Goal: Transaction & Acquisition: Purchase product/service

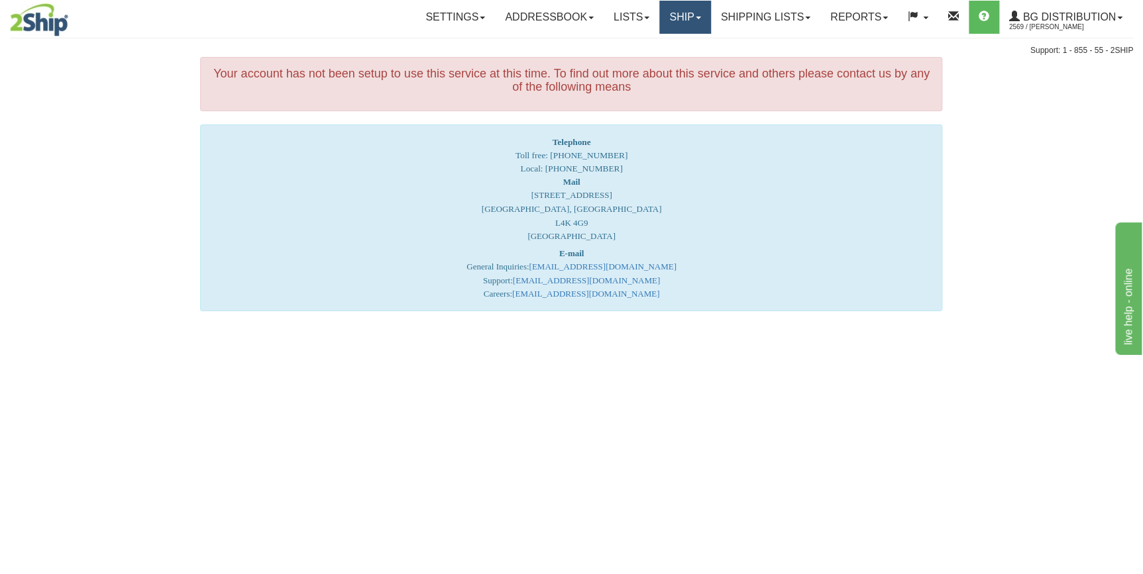
click at [669, 15] on link "Ship" at bounding box center [684, 17] width 51 height 33
click at [642, 42] on span "Ship Screen" at bounding box center [644, 46] width 50 height 11
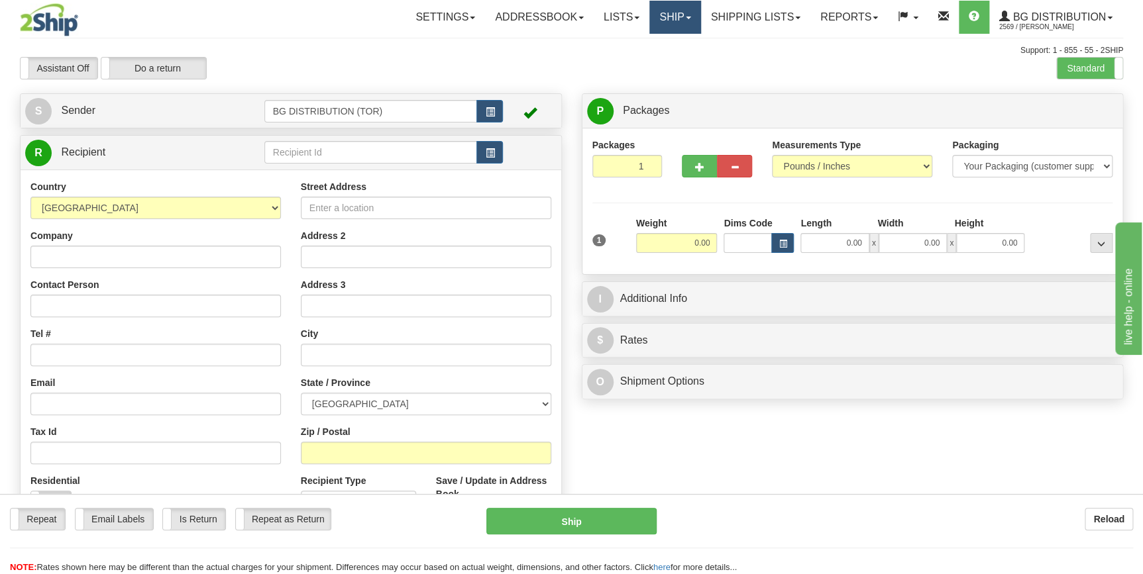
click at [662, 19] on link "Ship" at bounding box center [674, 17] width 51 height 33
click at [643, 44] on span "Ship Screen" at bounding box center [634, 46] width 50 height 11
click at [311, 158] on input "text" at bounding box center [370, 152] width 213 height 23
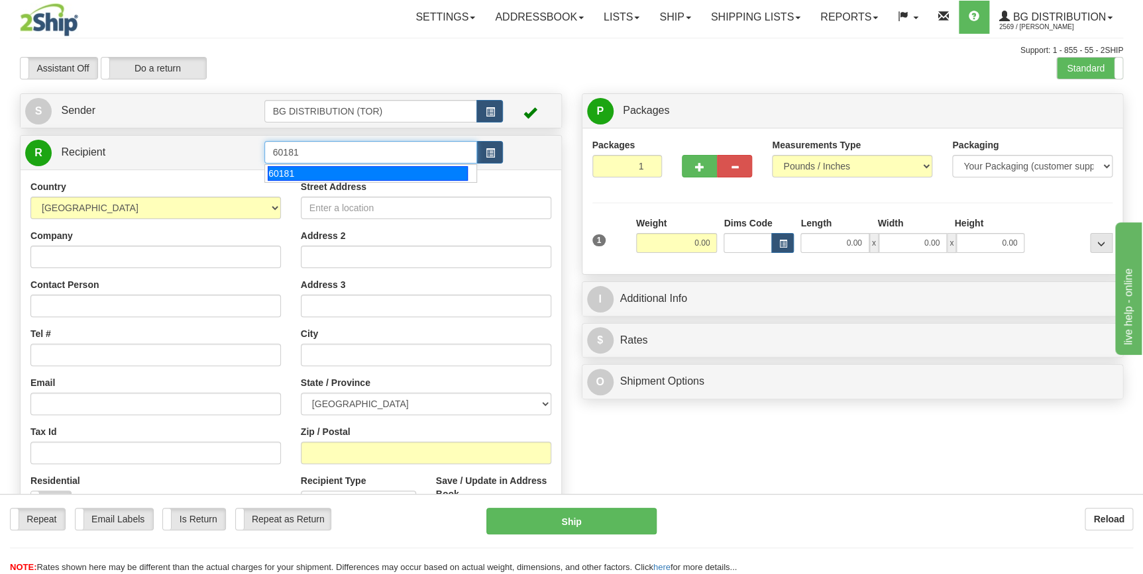
click at [306, 166] on div "60181" at bounding box center [368, 173] width 200 height 15
type input "60181"
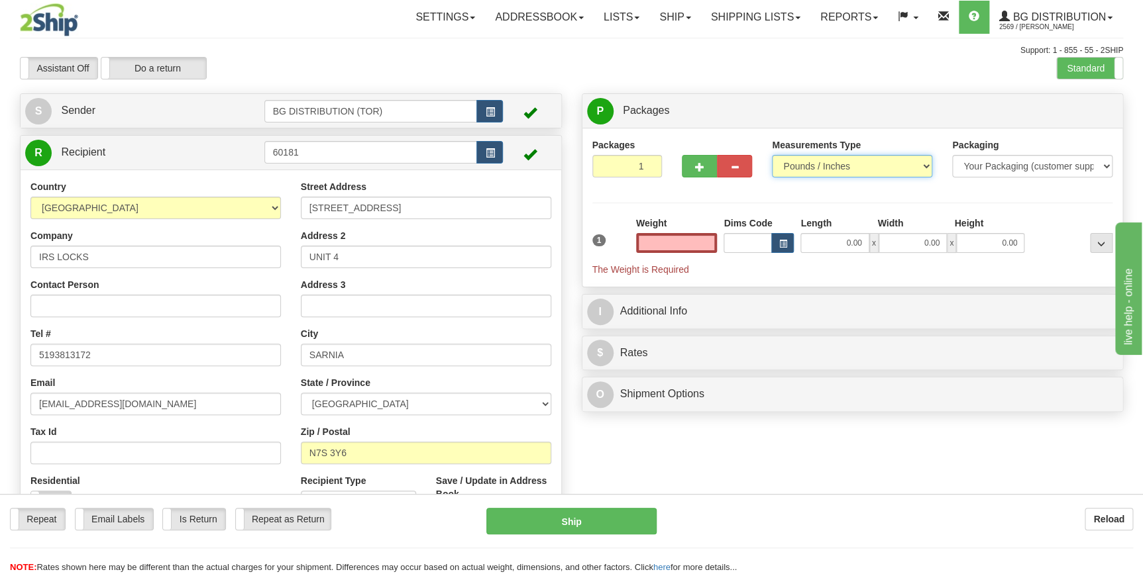
type input "0.00"
click at [825, 165] on select "Pounds / Inches Kilograms / Centimeters" at bounding box center [852, 166] width 160 height 23
click at [647, 238] on input "0.00" at bounding box center [676, 243] width 81 height 20
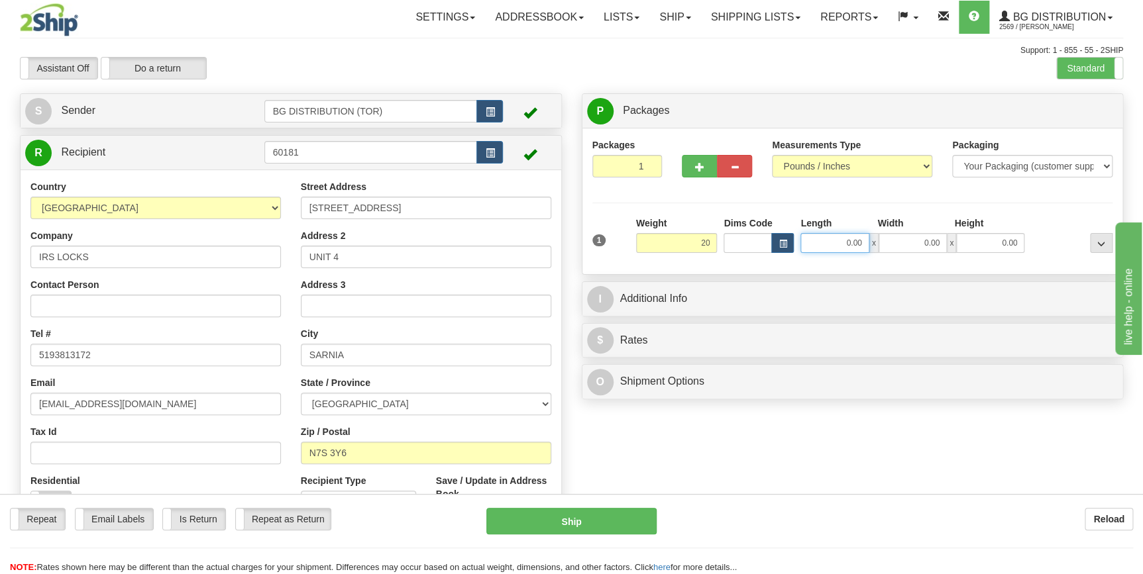
click at [855, 248] on input "0.00" at bounding box center [834, 243] width 68 height 20
type input "20.00"
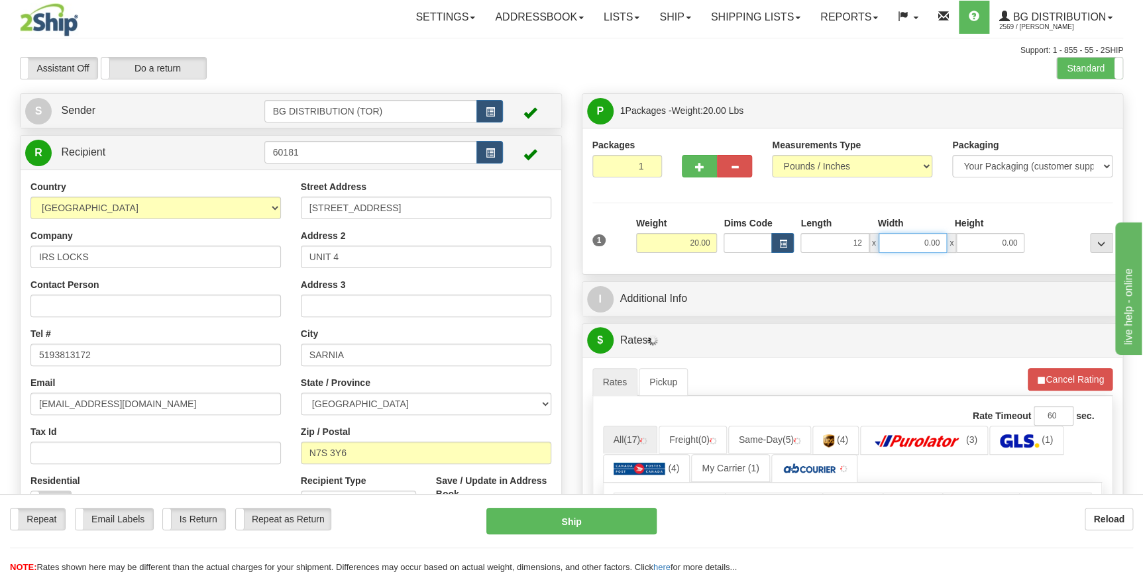
type input "12.00"
click at [902, 245] on input "0.00" at bounding box center [912, 243] width 68 height 20
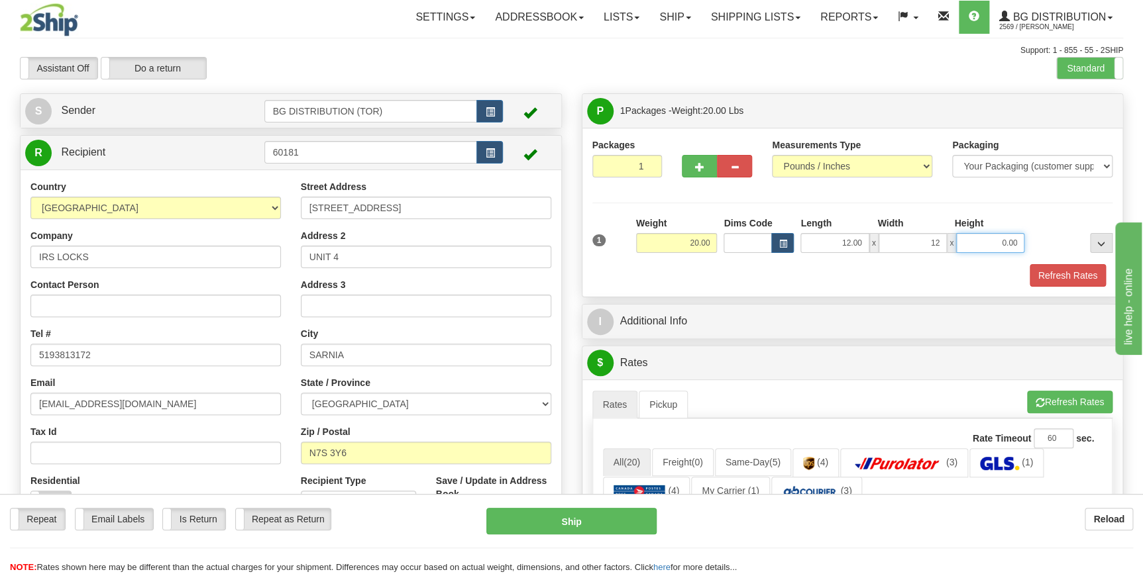
type input "12.00"
click at [963, 239] on input "0.00" at bounding box center [990, 243] width 68 height 20
type input "12.00"
click at [747, 277] on div "Refresh Rates" at bounding box center [852, 275] width 527 height 23
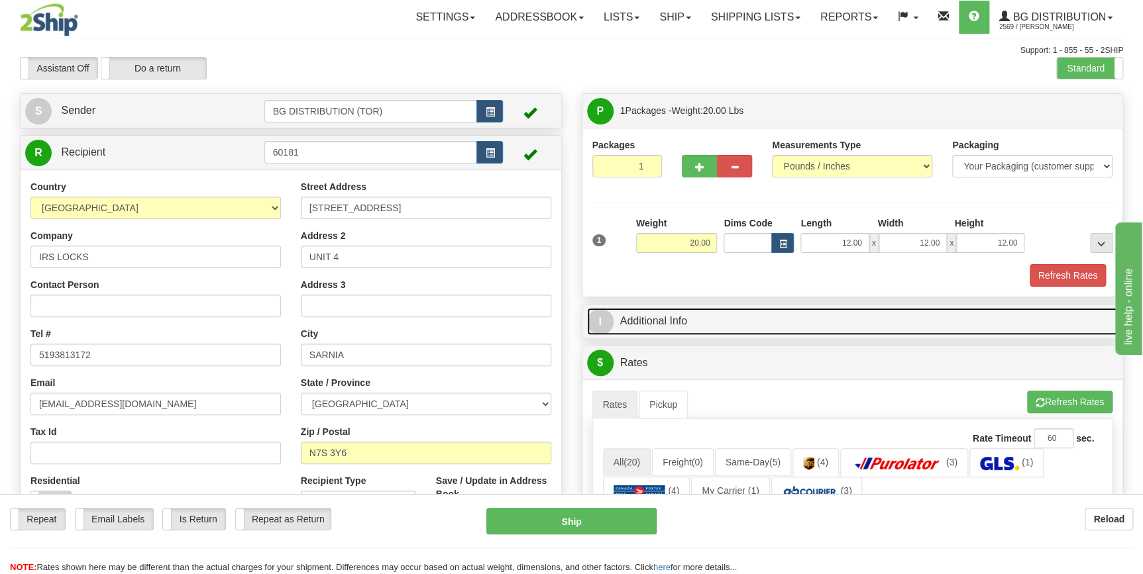
click at [744, 323] on link "I Additional Info" at bounding box center [852, 321] width 531 height 27
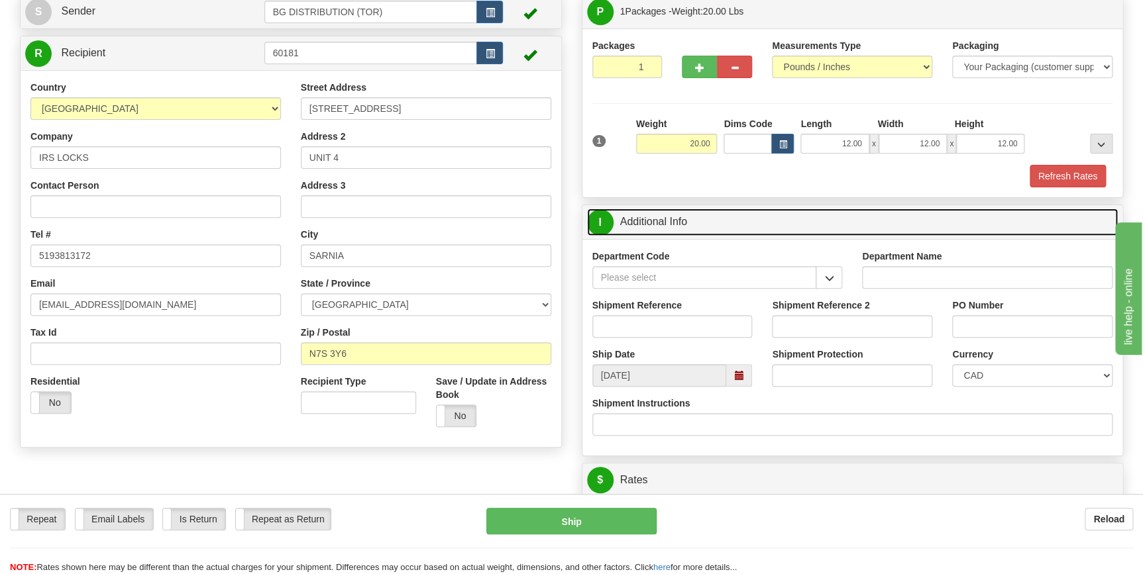
scroll to position [120, 0]
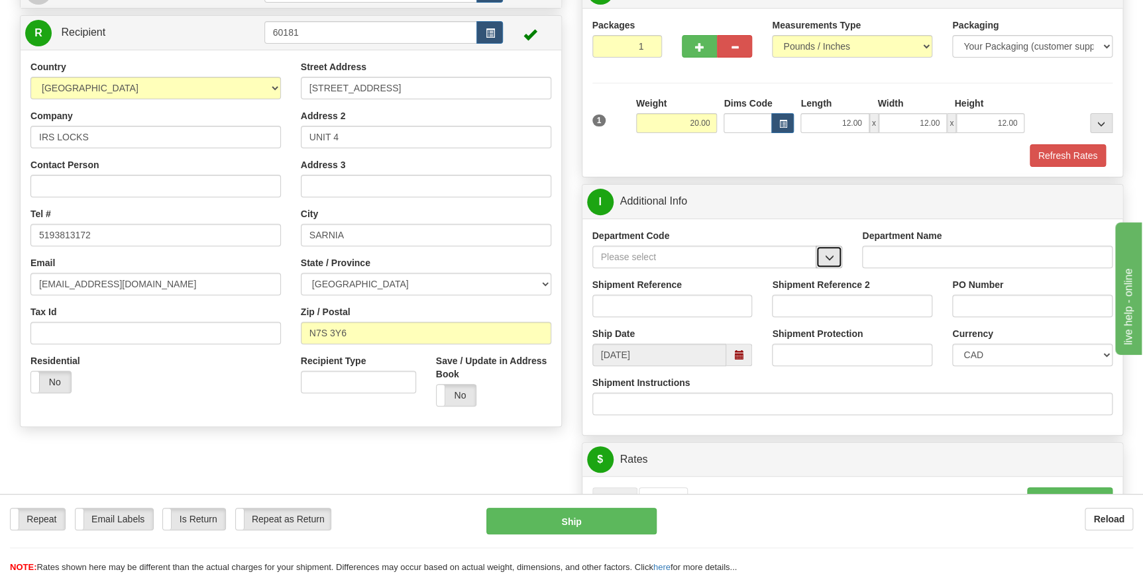
click at [829, 257] on span "button" at bounding box center [828, 258] width 9 height 9
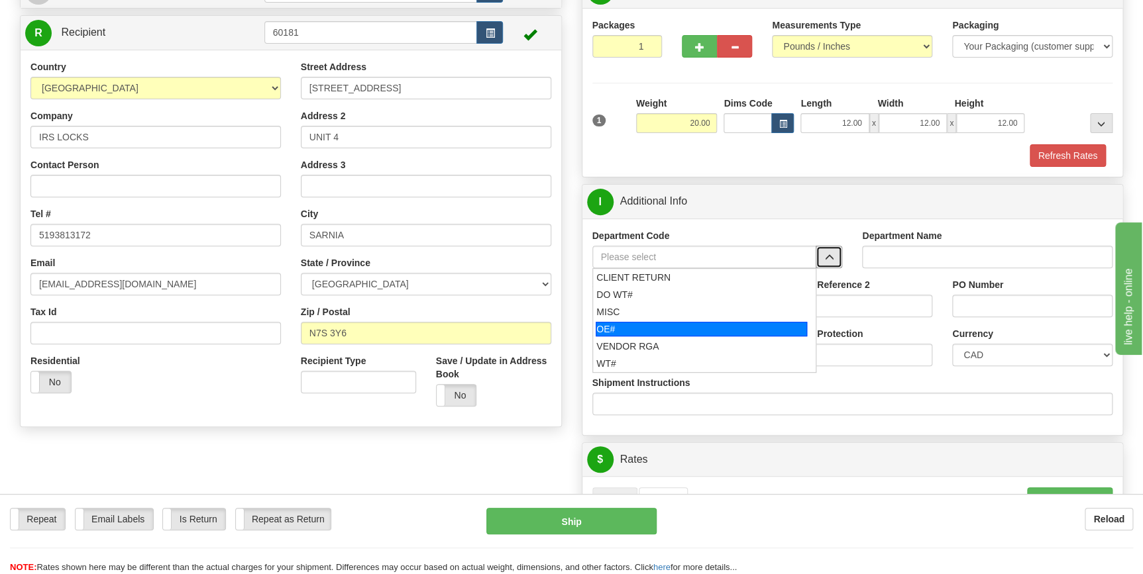
click at [608, 327] on div "OE#" at bounding box center [701, 329] width 211 height 15
type input "OE#"
type input "ORDERS"
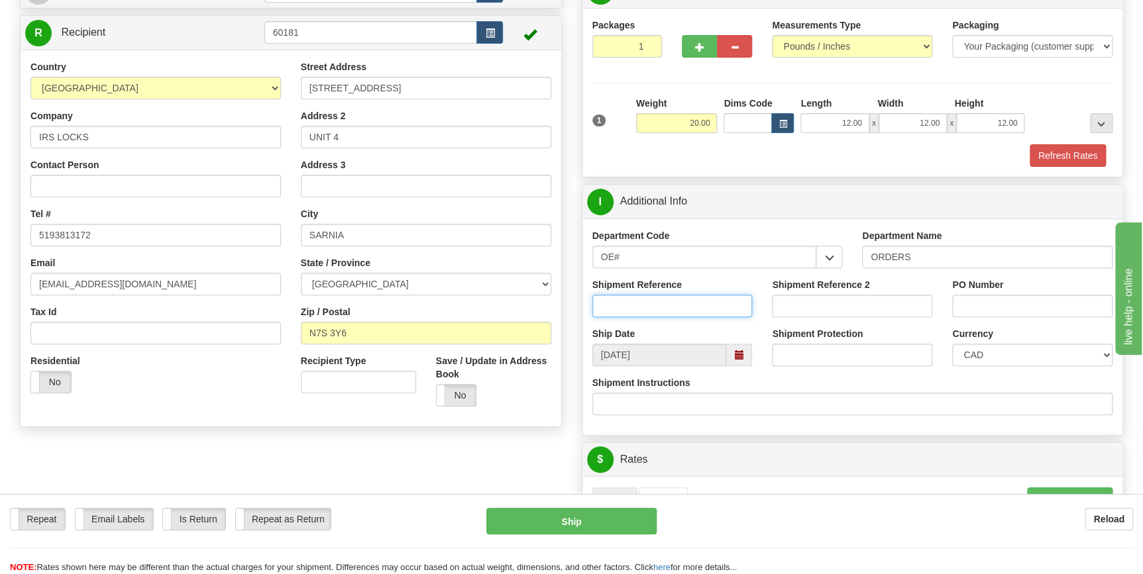
click at [682, 297] on input "Shipment Reference" at bounding box center [672, 306] width 160 height 23
type input "70183566-00"
click at [971, 310] on input "PO Number" at bounding box center [1032, 306] width 160 height 23
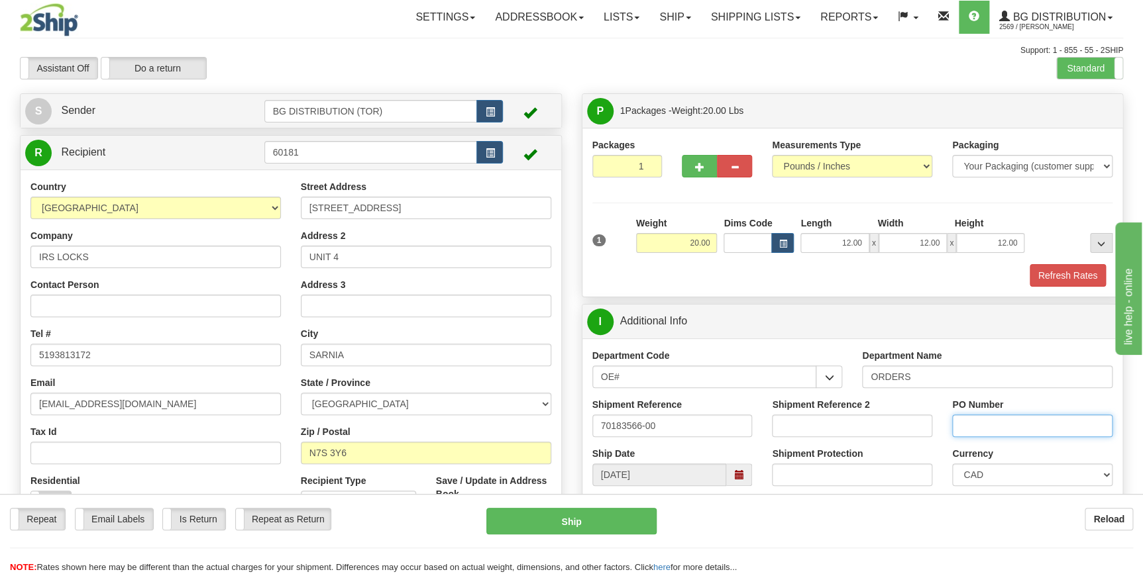
scroll to position [60, 0]
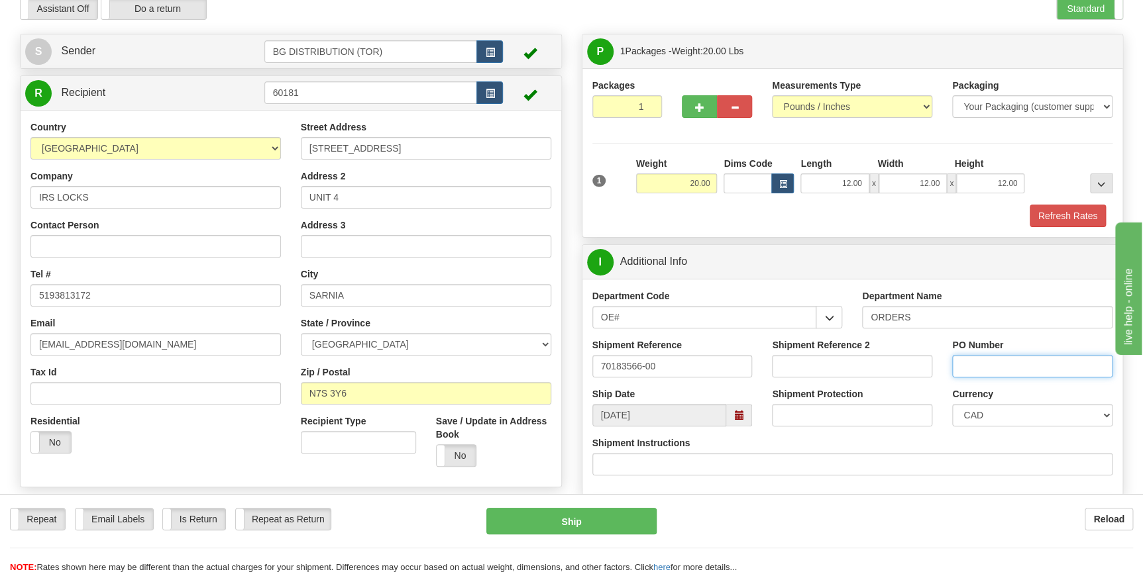
click at [985, 364] on input "PO Number" at bounding box center [1032, 366] width 160 height 23
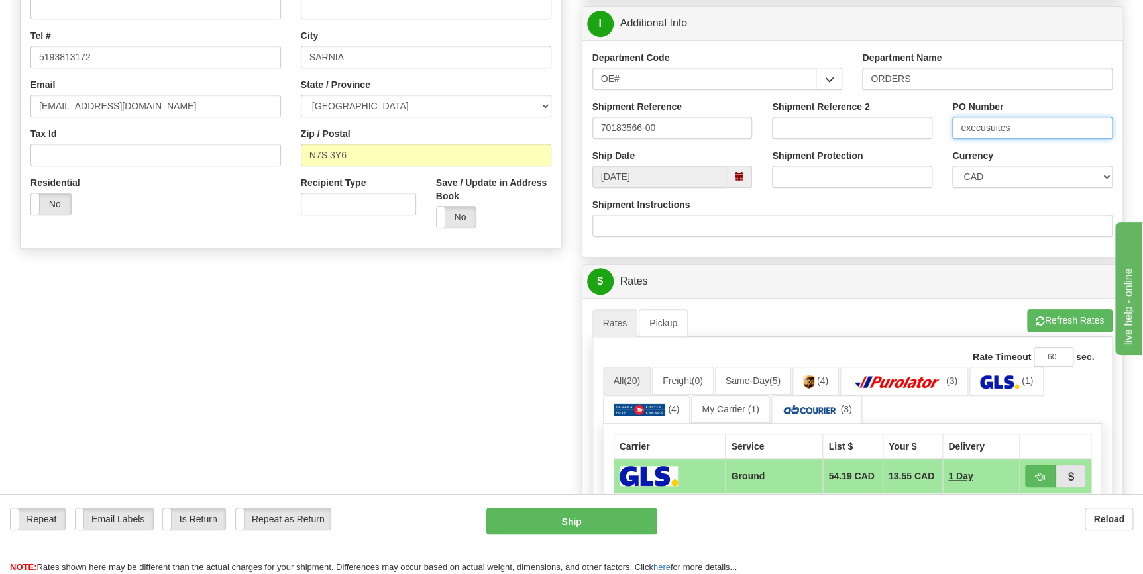
scroll to position [301, 0]
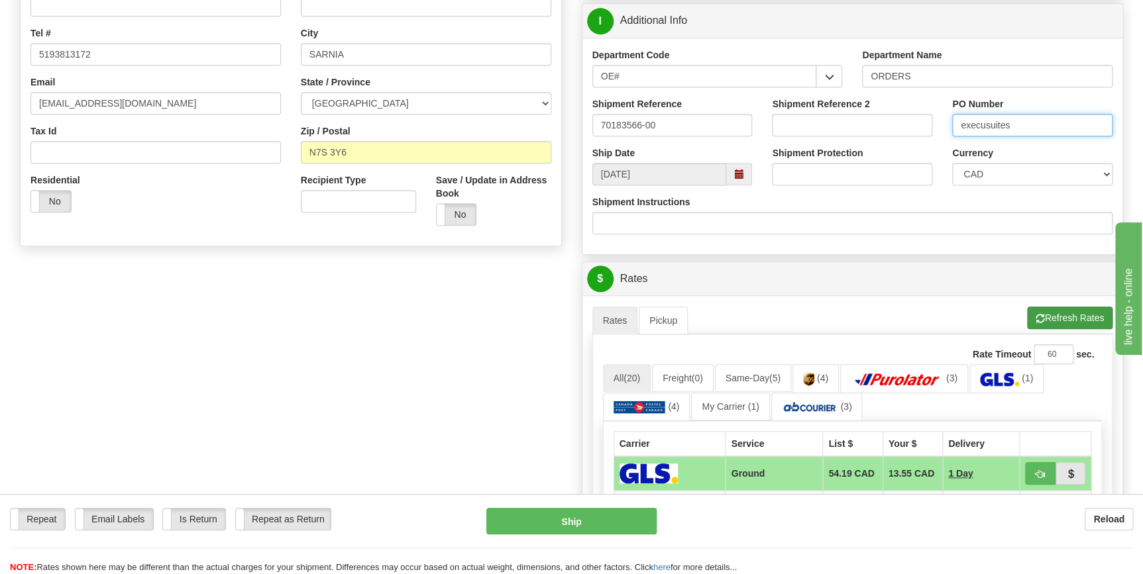
type input "execusuites"
click at [1073, 316] on button "Refresh Rates" at bounding box center [1069, 318] width 85 height 23
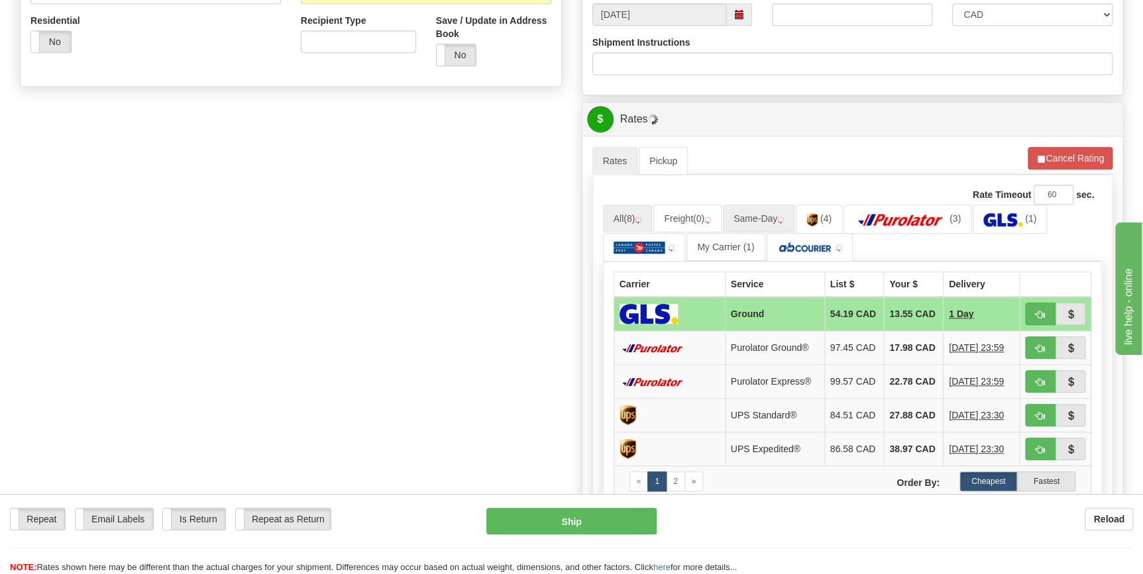
scroll to position [482, 0]
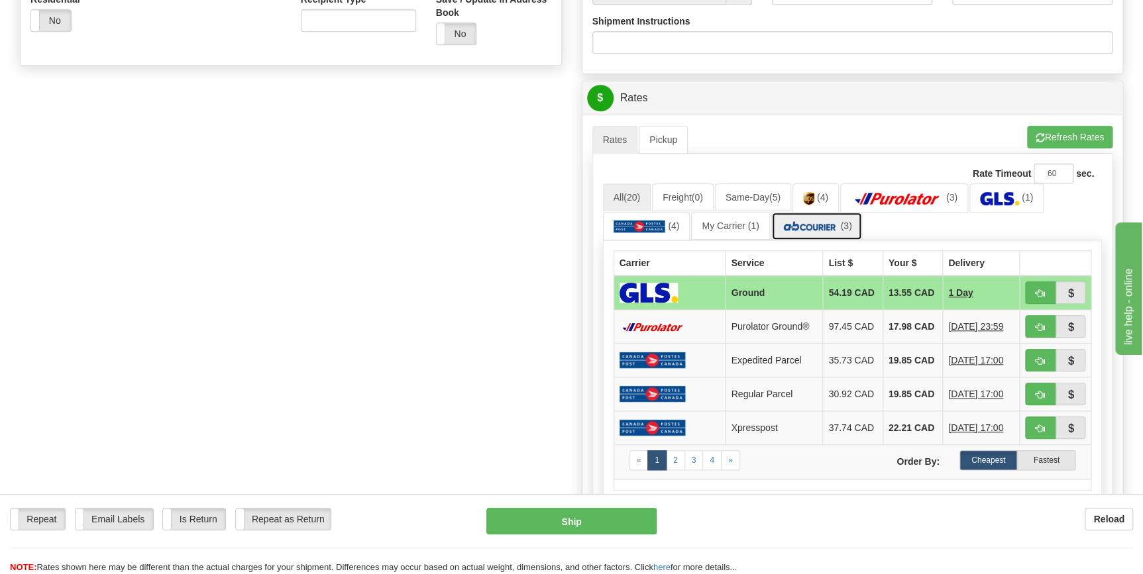
click at [840, 226] on span "(3)" at bounding box center [845, 226] width 11 height 11
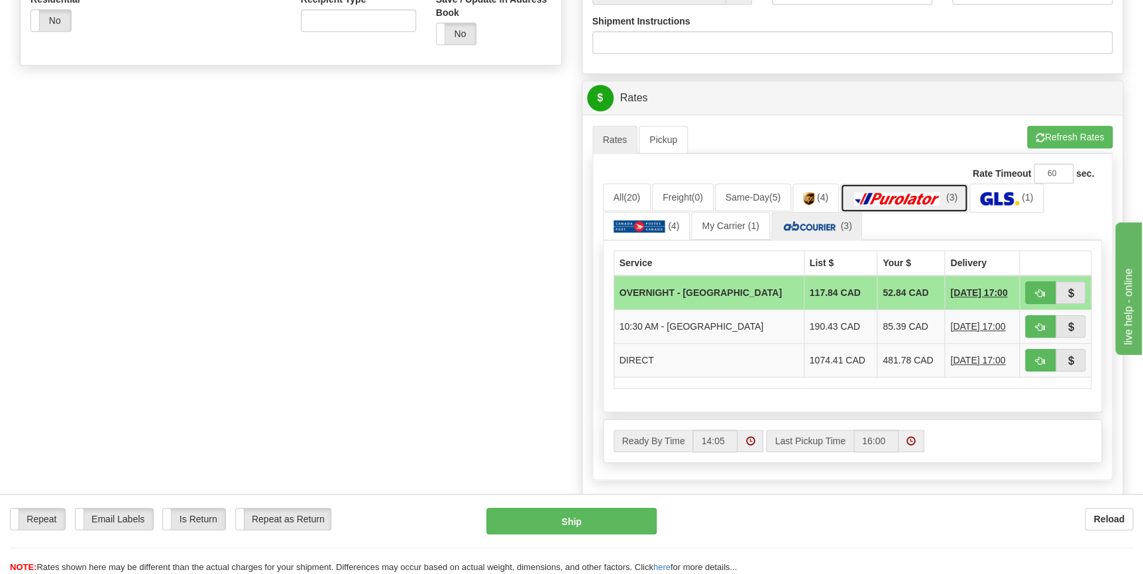
click at [901, 209] on link "(3)" at bounding box center [904, 198] width 128 height 28
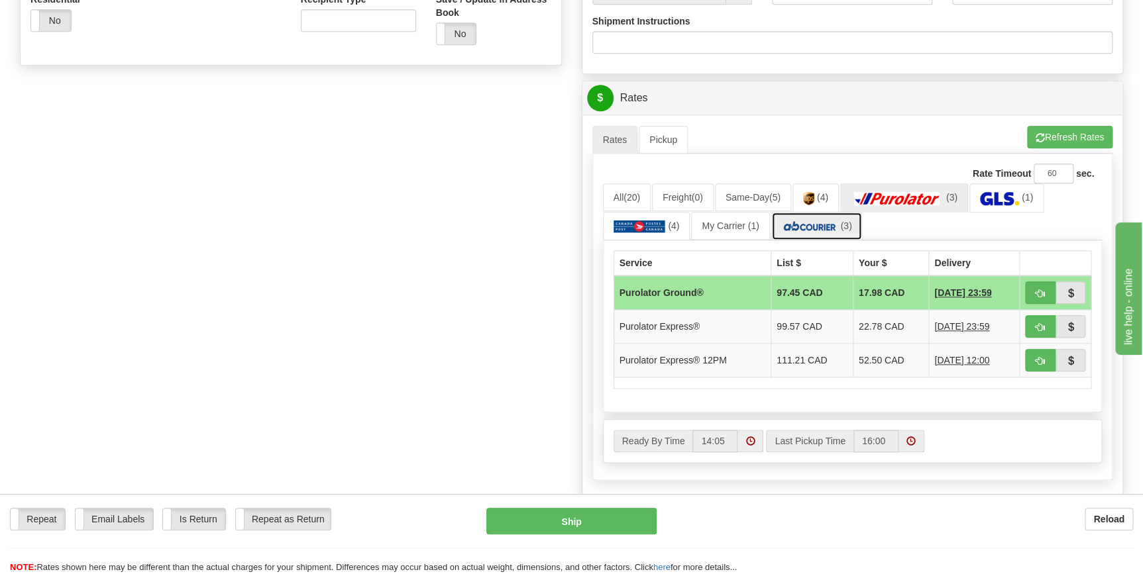
click at [818, 228] on img at bounding box center [810, 226] width 56 height 13
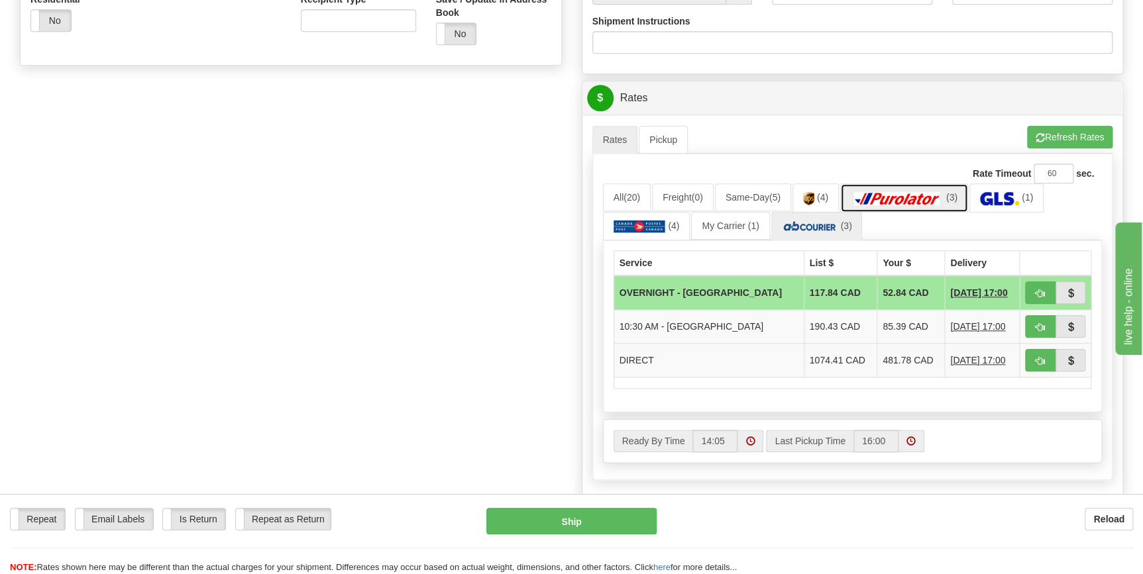
click at [876, 205] on link "(3)" at bounding box center [904, 198] width 128 height 28
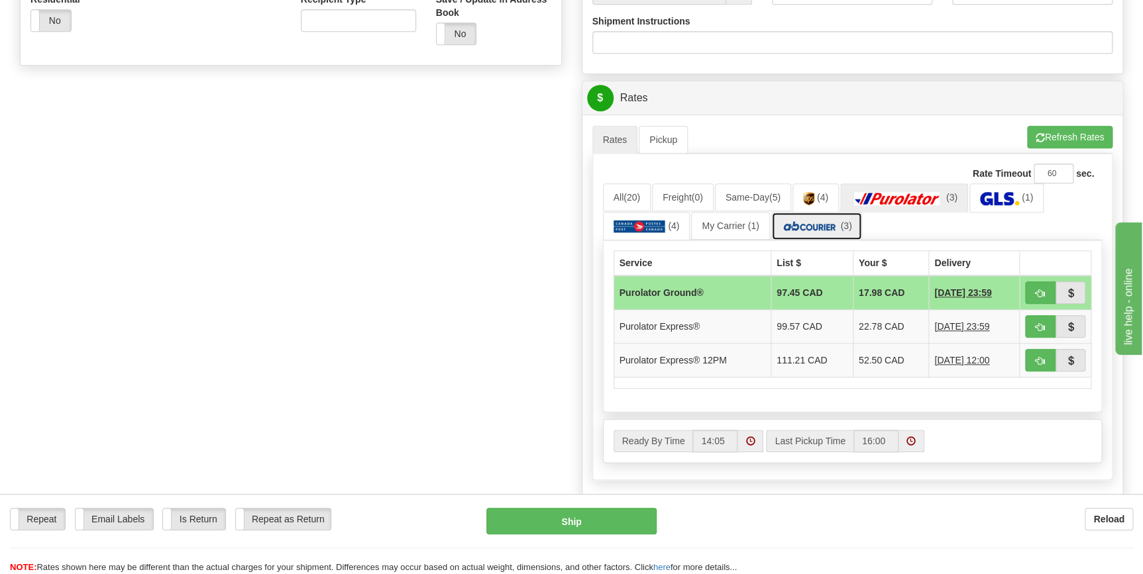
click at [835, 223] on img at bounding box center [810, 226] width 56 height 13
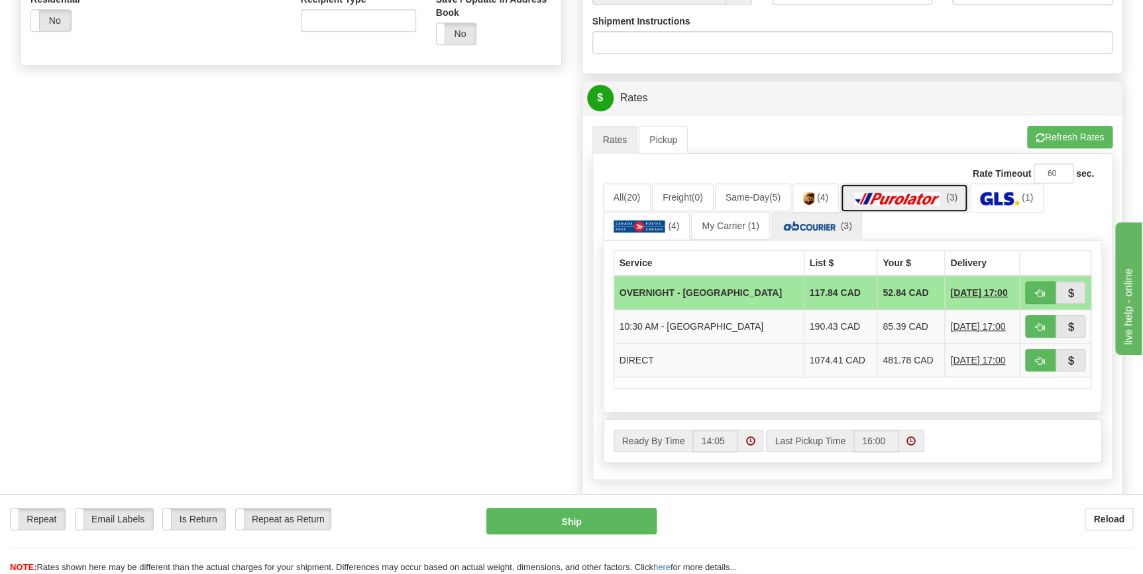
click at [895, 199] on img at bounding box center [897, 198] width 93 height 13
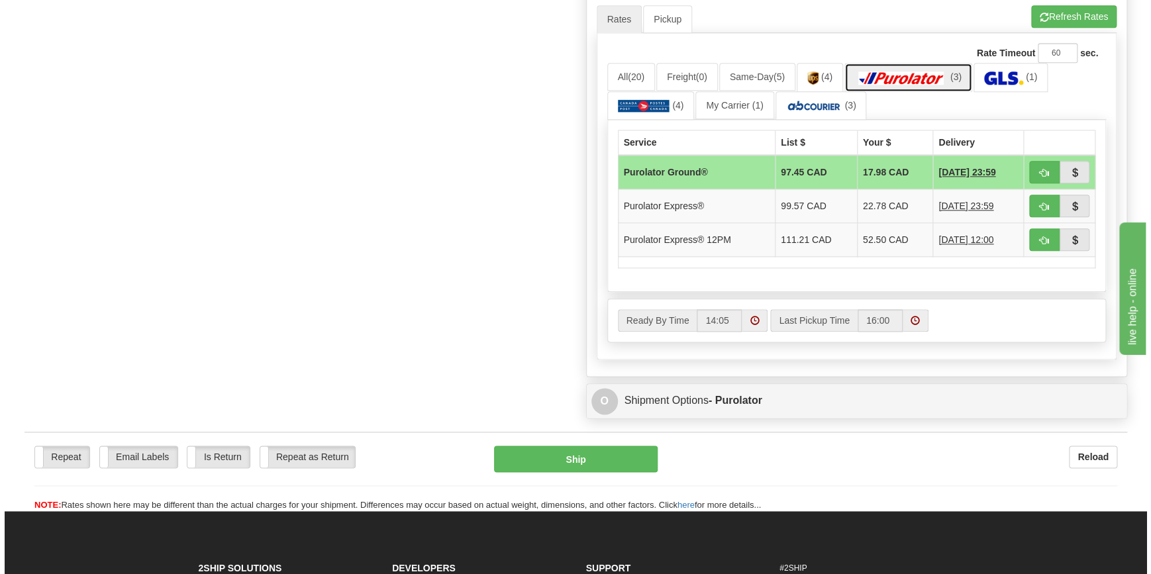
scroll to position [722, 0]
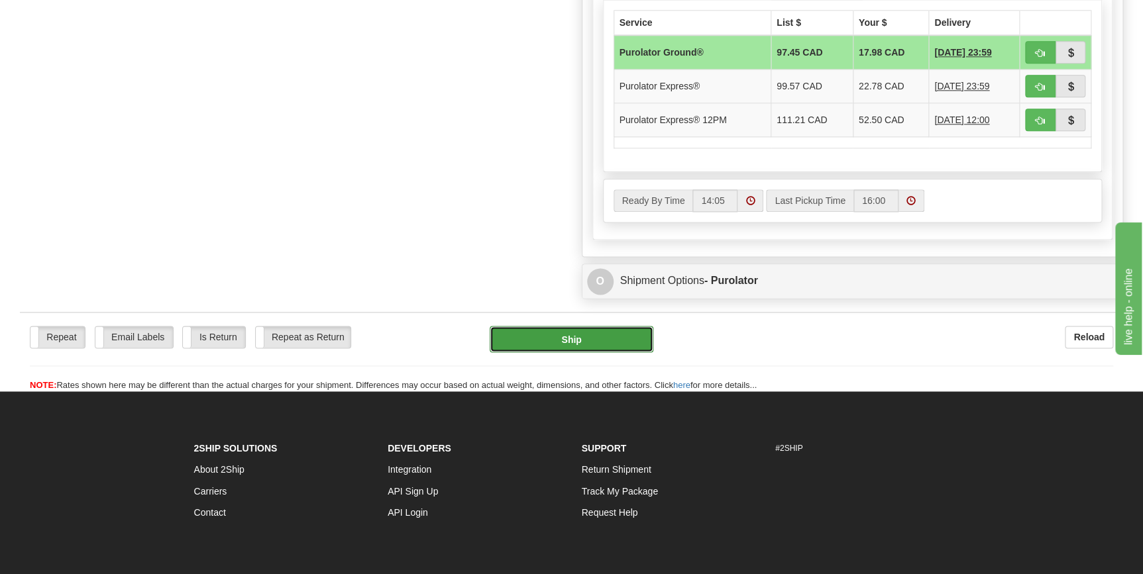
click at [581, 327] on button "Ship" at bounding box center [572, 339] width 164 height 26
type input "260"
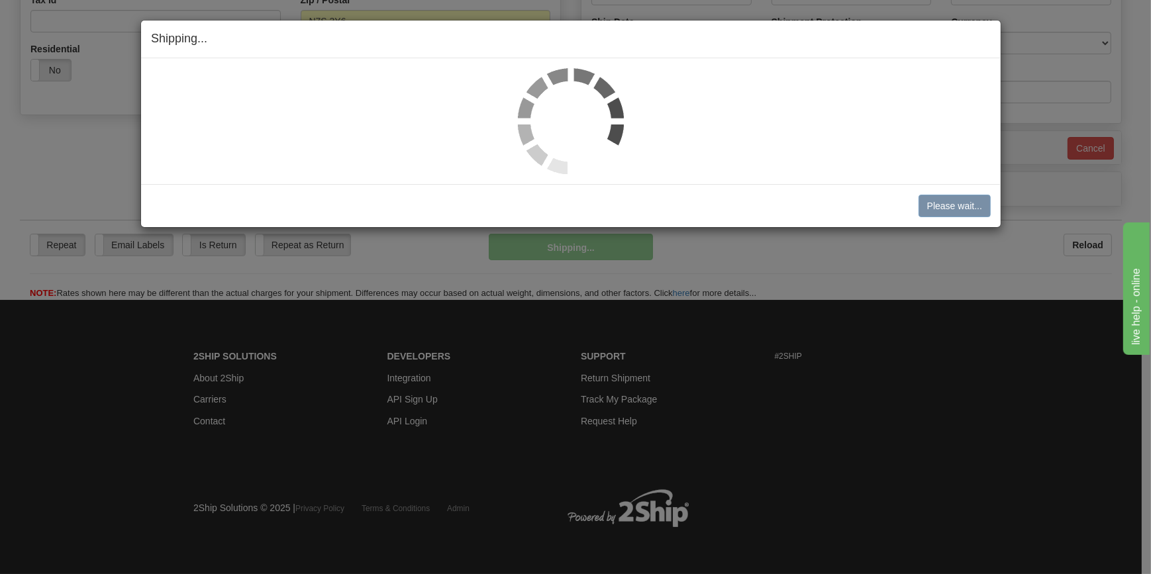
scroll to position [431, 0]
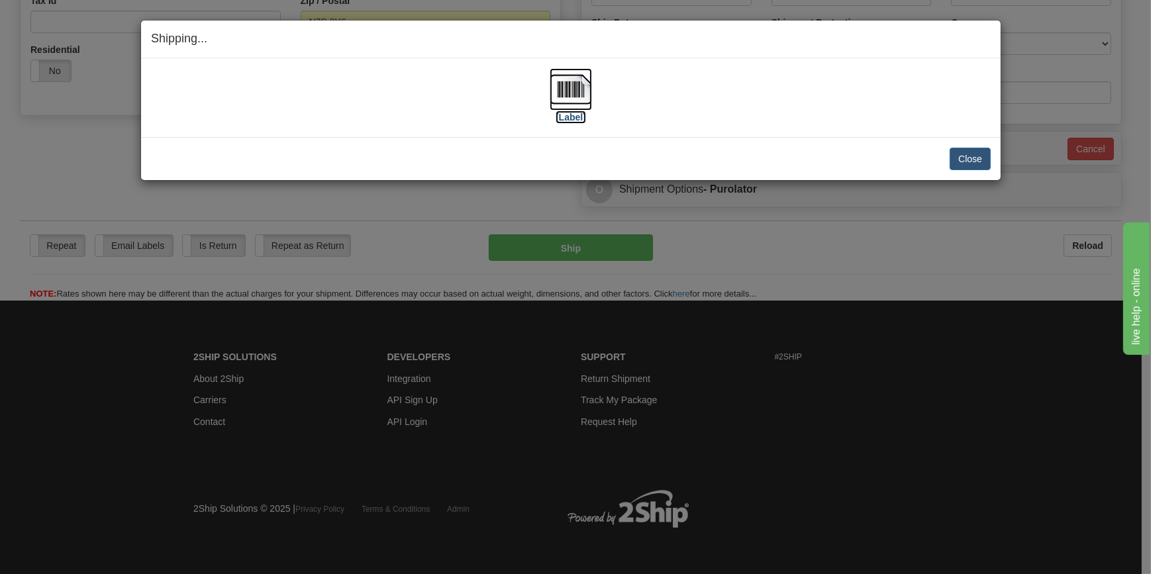
click at [574, 118] on label "[Label]" at bounding box center [571, 117] width 30 height 13
click at [969, 158] on button "Close" at bounding box center [970, 159] width 41 height 23
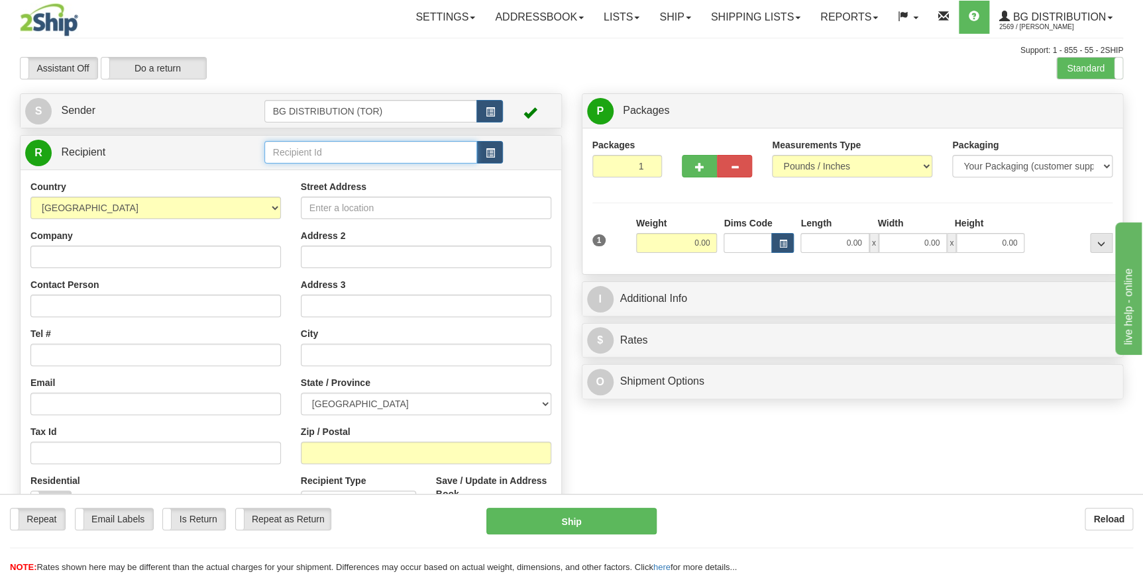
click at [406, 153] on input "text" at bounding box center [370, 152] width 213 height 23
click at [457, 168] on div "60509" at bounding box center [368, 173] width 200 height 15
type input "60509"
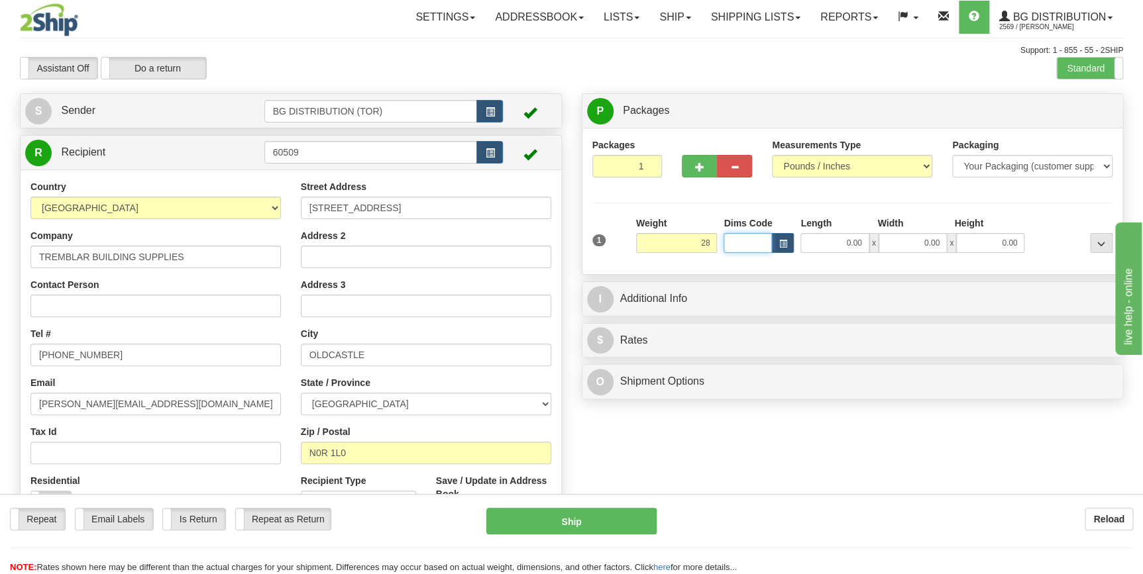
click at [744, 246] on input "Dims Code" at bounding box center [747, 243] width 48 height 20
type input "28.00"
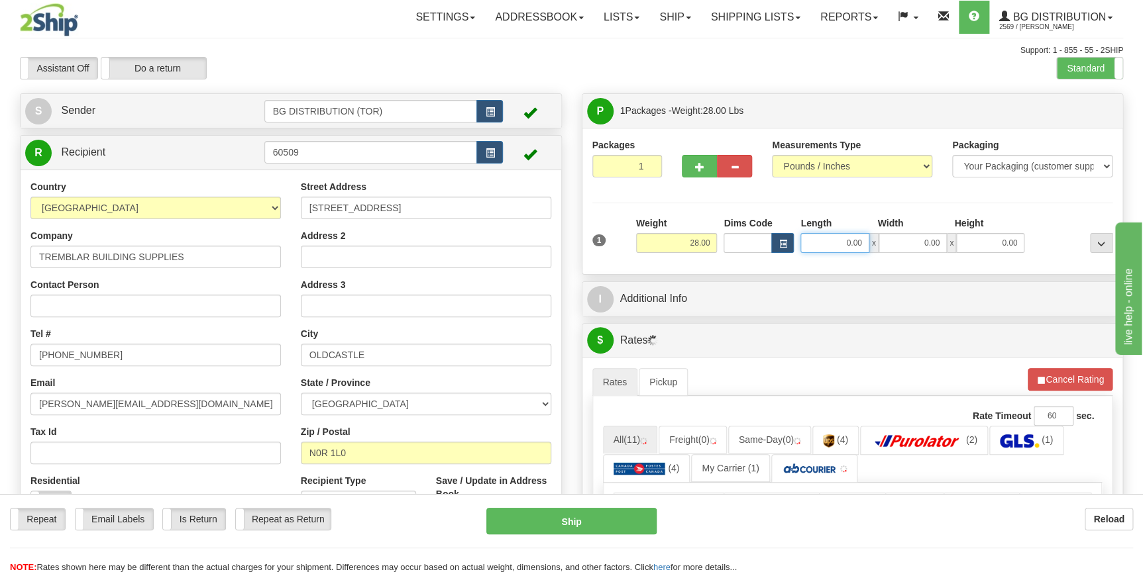
click at [808, 238] on input "0.00" at bounding box center [834, 243] width 68 height 20
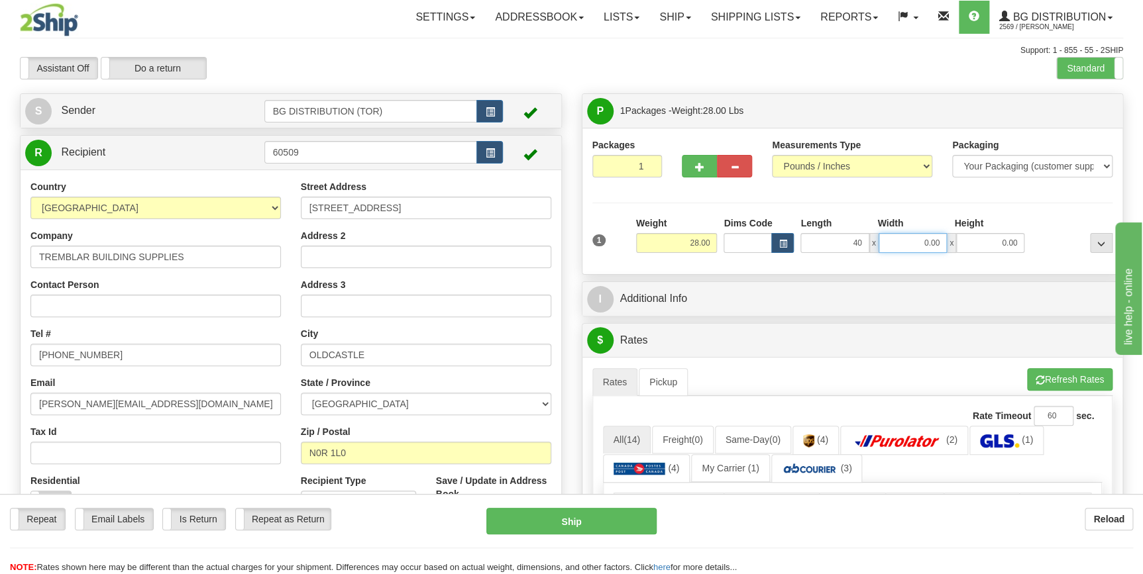
type input "40.00"
click at [934, 244] on input "0.00" at bounding box center [912, 243] width 68 height 20
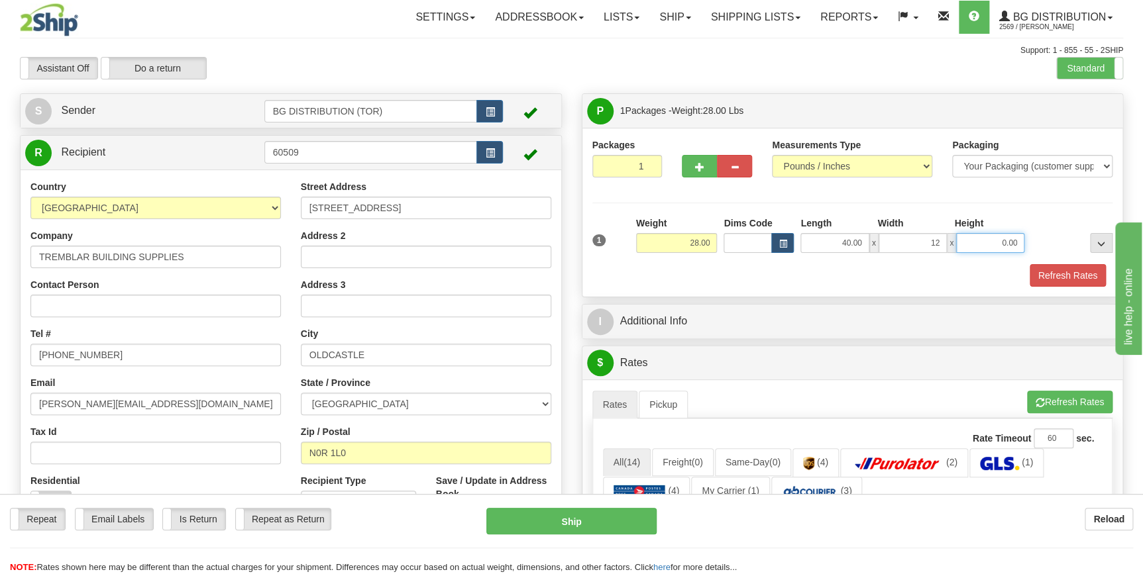
type input "12.00"
click at [995, 248] on input "0.00" at bounding box center [990, 243] width 68 height 20
type input "12.00"
click at [1043, 242] on div at bounding box center [1071, 235] width 88 height 36
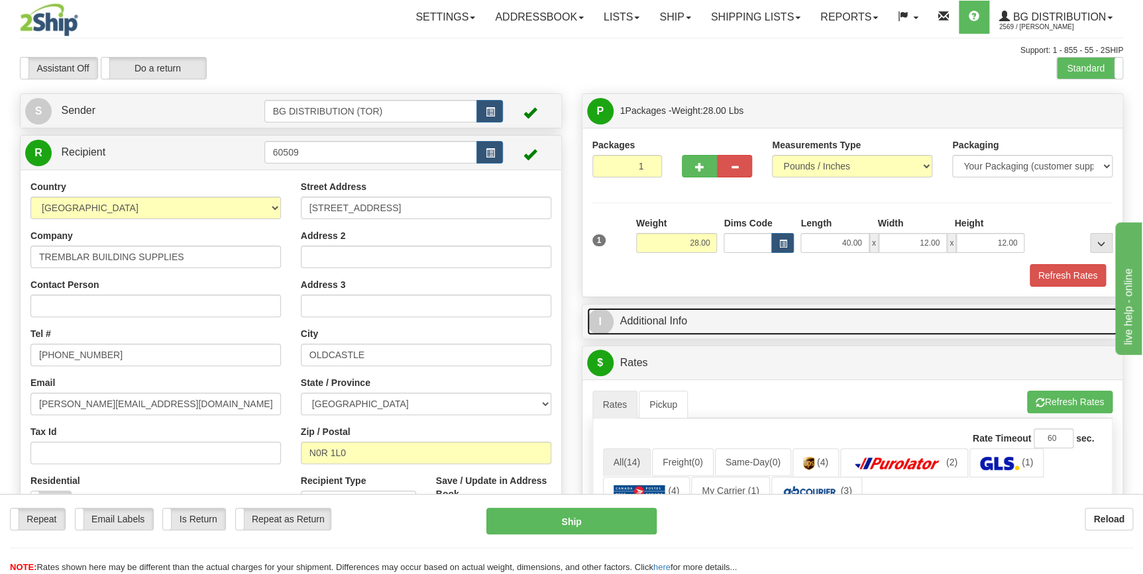
click at [667, 331] on link "I Additional Info" at bounding box center [852, 321] width 531 height 27
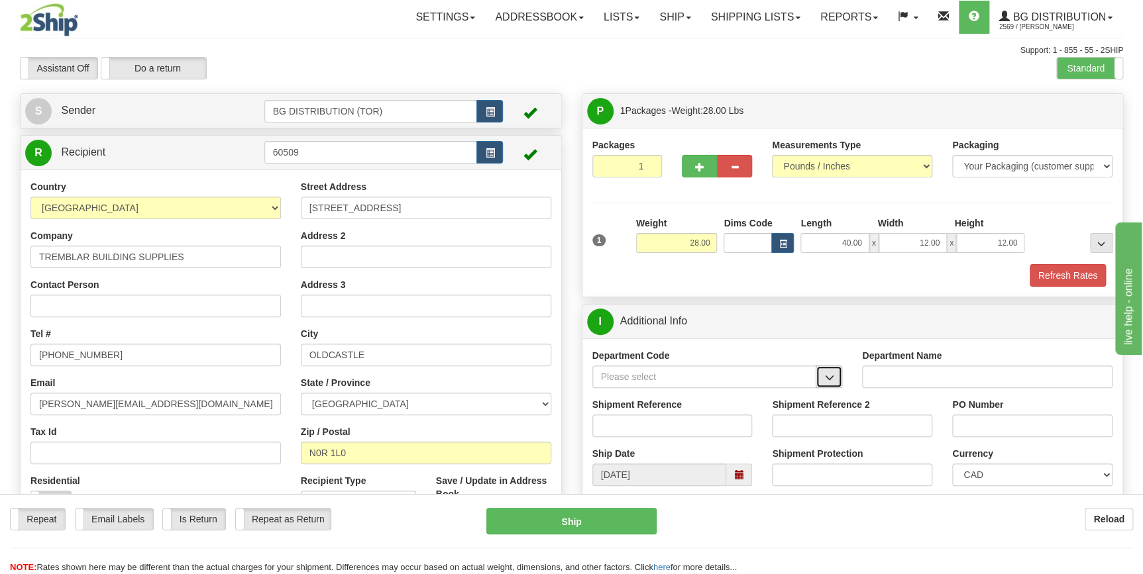
click at [839, 379] on button "button" at bounding box center [829, 377] width 26 height 23
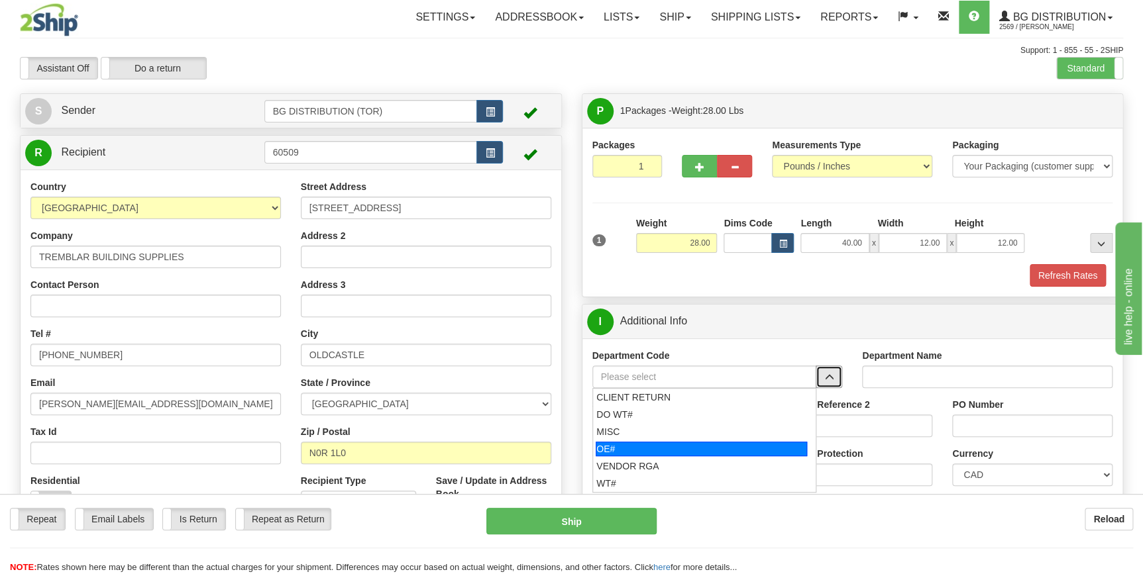
click at [642, 442] on div "OE#" at bounding box center [701, 449] width 211 height 15
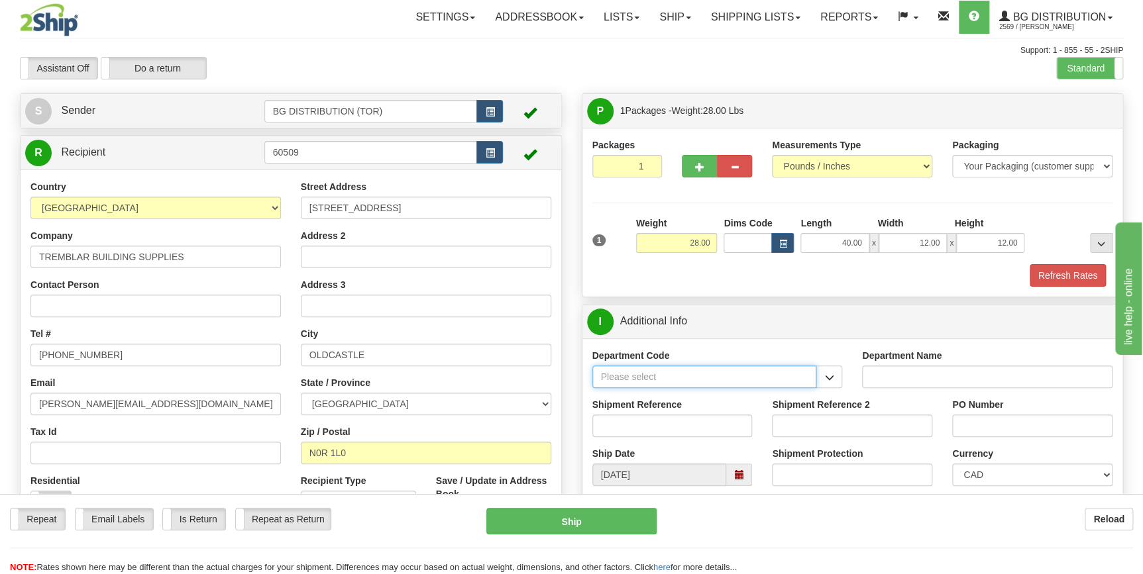
type input "OE#"
type input "ORDERS"
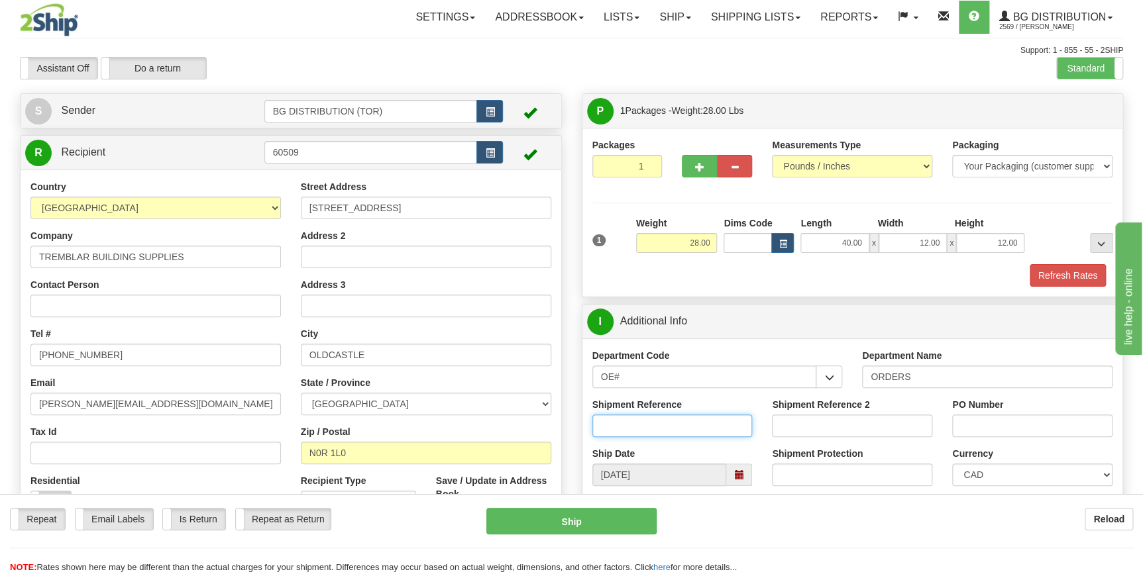
click at [642, 426] on input "Shipment Reference" at bounding box center [672, 426] width 160 height 23
type input "70180197-04"
click at [982, 429] on input "PO Number" at bounding box center [1032, 426] width 160 height 23
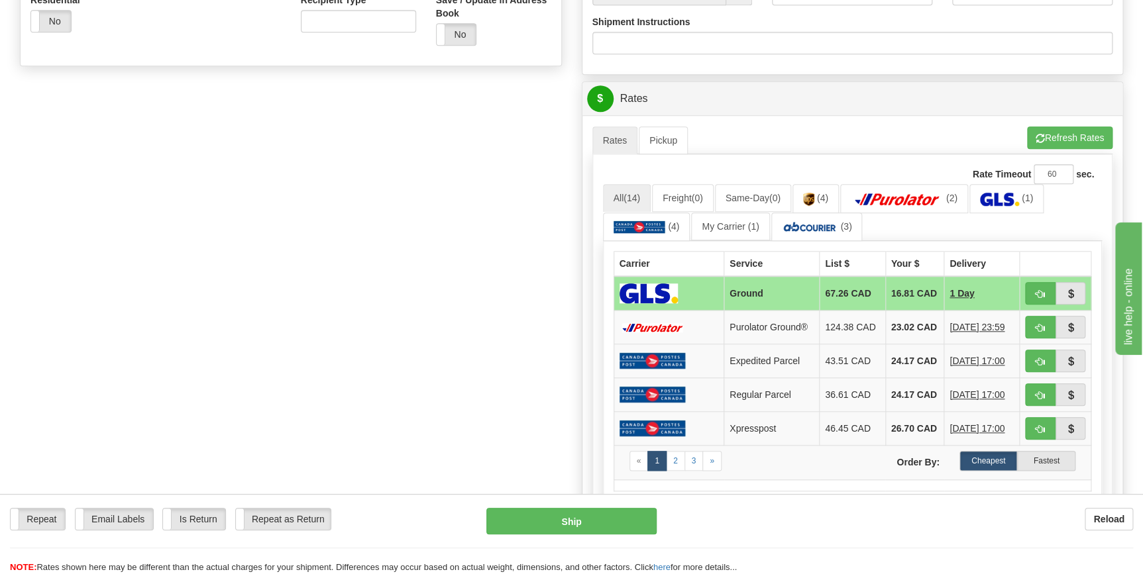
scroll to position [482, 0]
type input "2067"
click at [1069, 139] on button "Refresh Rates" at bounding box center [1069, 137] width 85 height 23
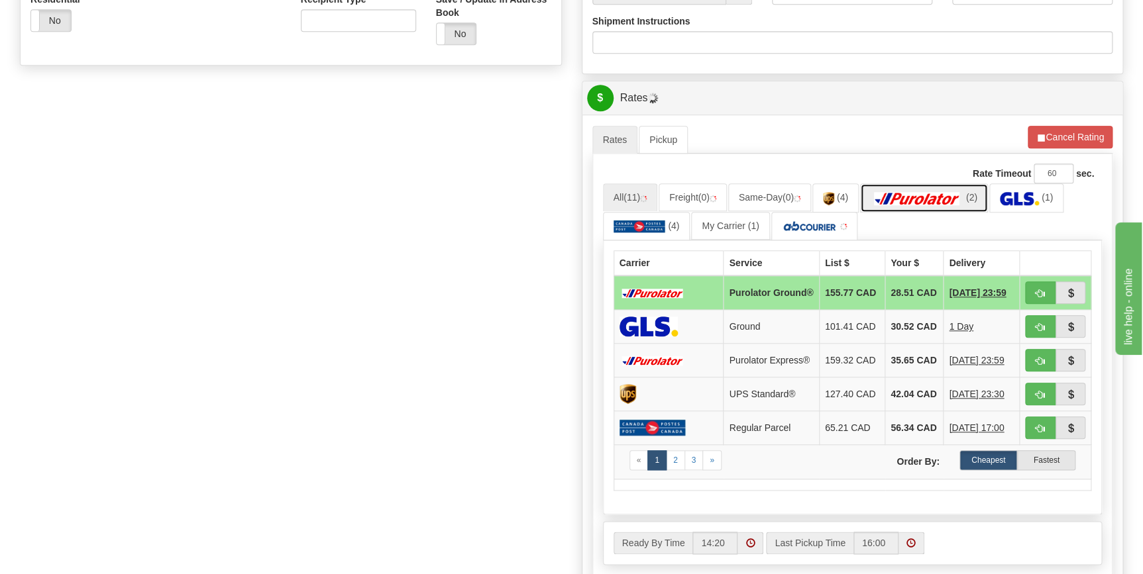
click at [932, 195] on img at bounding box center [916, 198] width 93 height 13
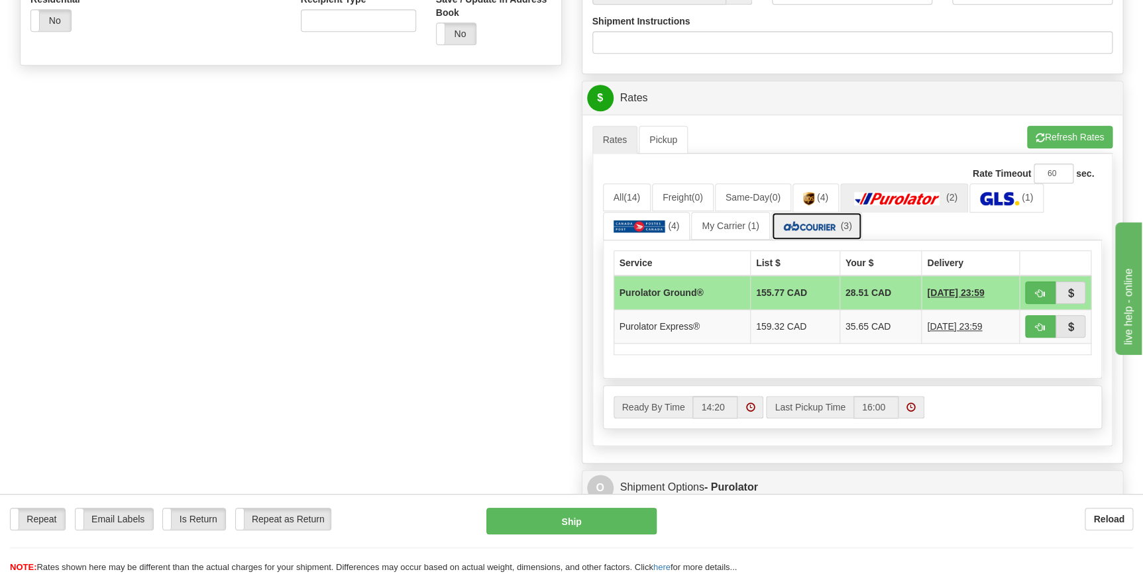
click at [816, 231] on img at bounding box center [810, 226] width 56 height 13
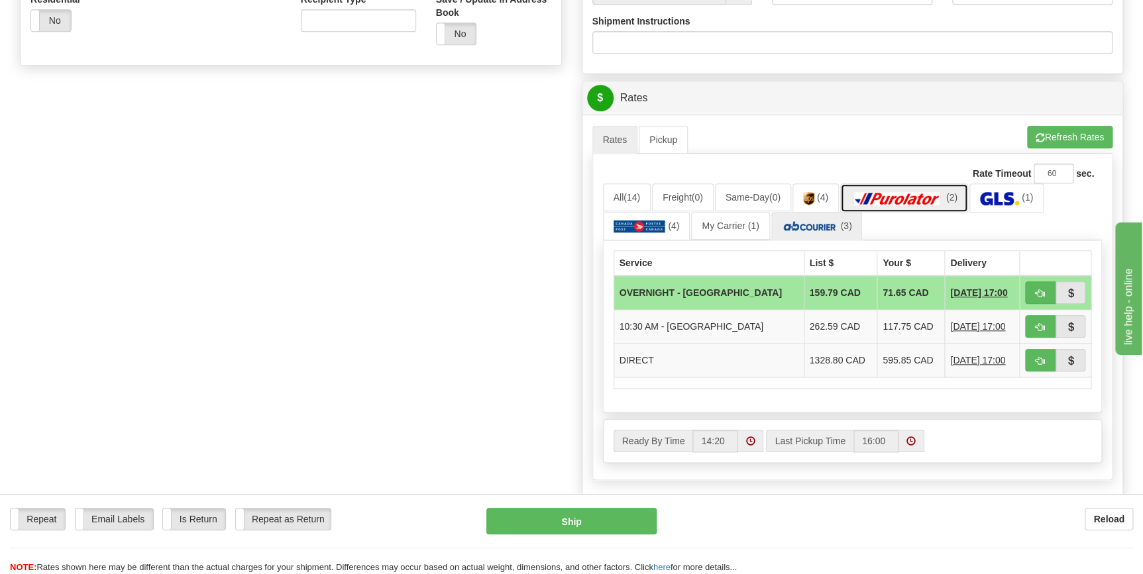
click at [894, 195] on img at bounding box center [897, 198] width 93 height 13
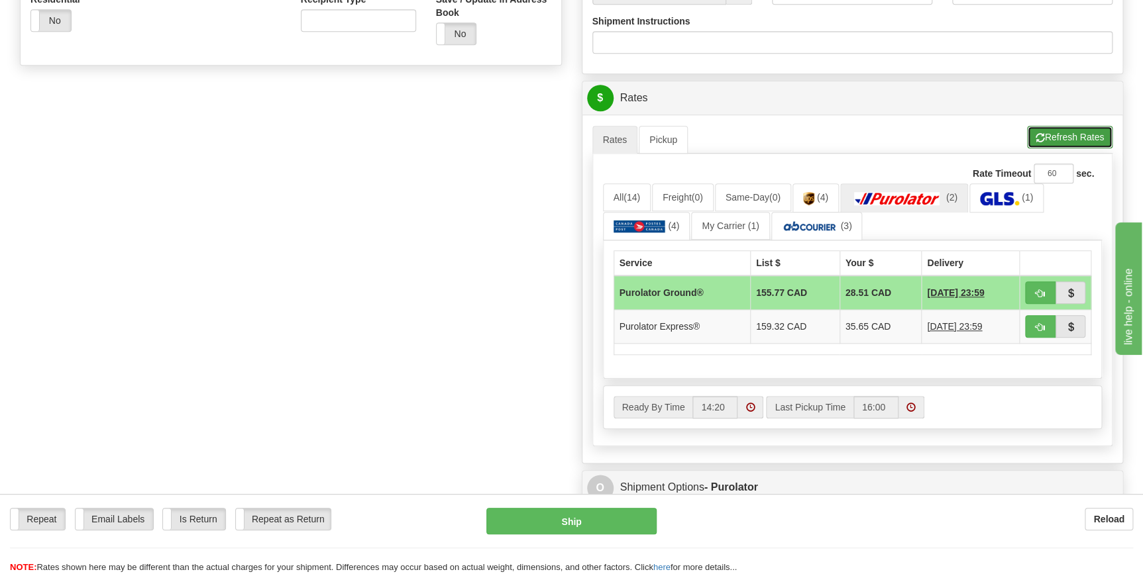
click at [1035, 138] on span "button" at bounding box center [1039, 138] width 9 height 9
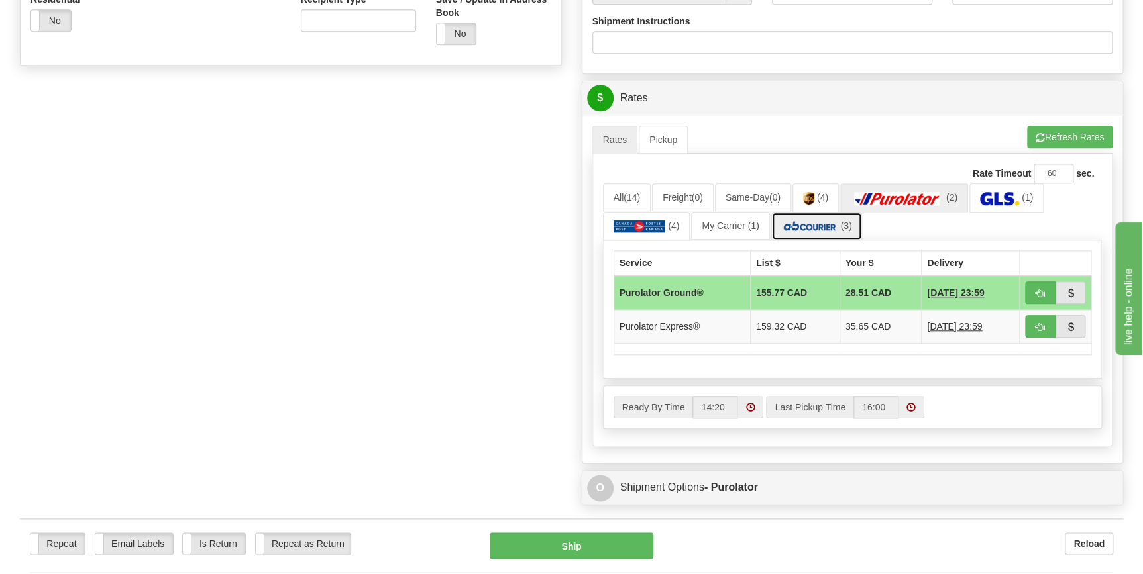
click at [841, 219] on link "(3)" at bounding box center [816, 226] width 91 height 28
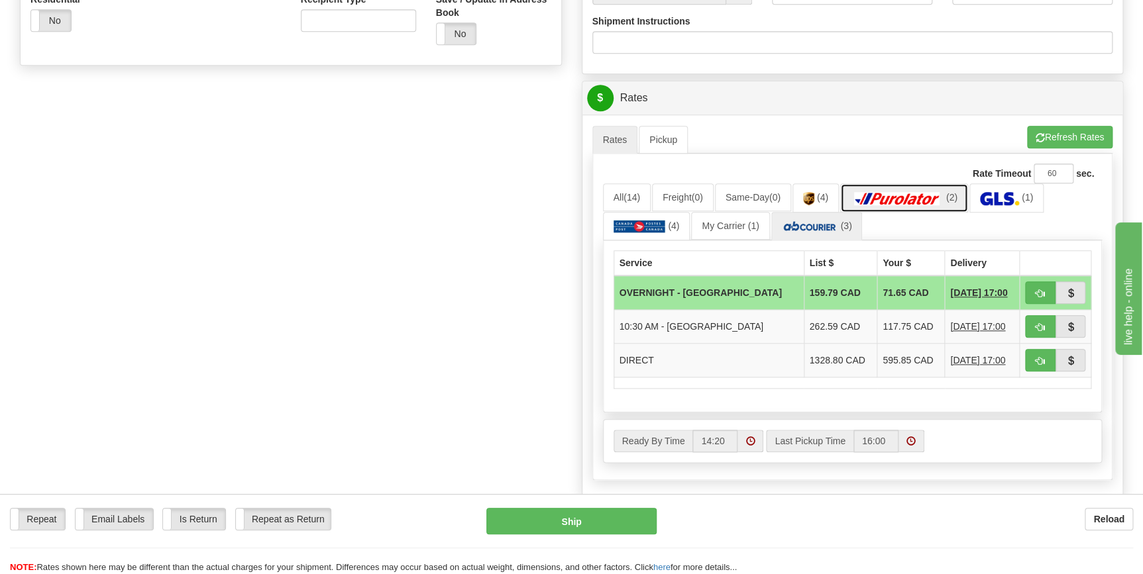
click at [894, 203] on img at bounding box center [897, 198] width 93 height 13
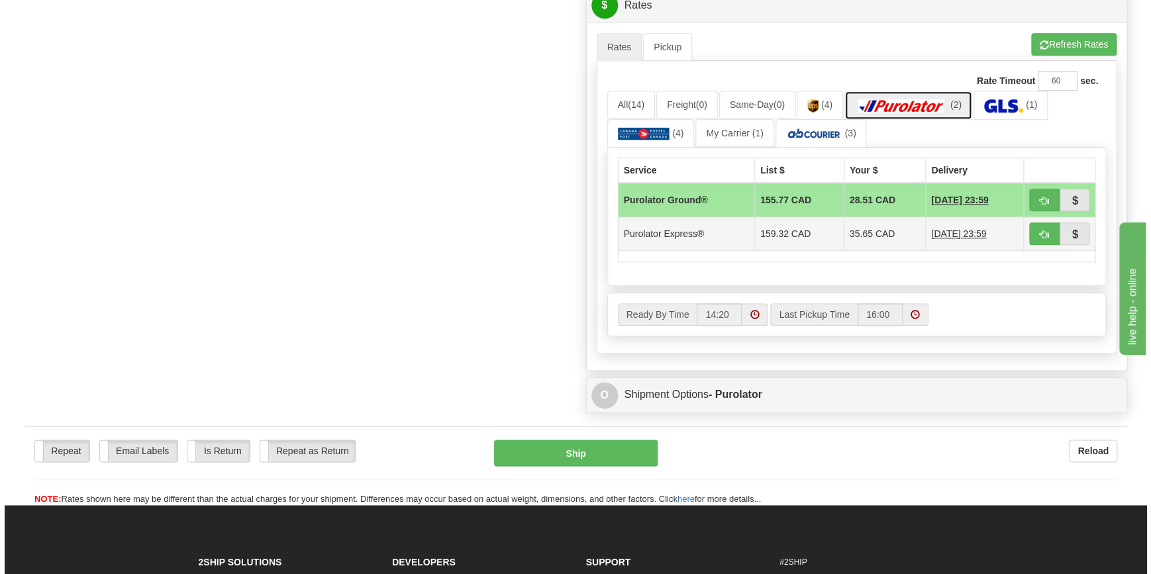
scroll to position [602, 0]
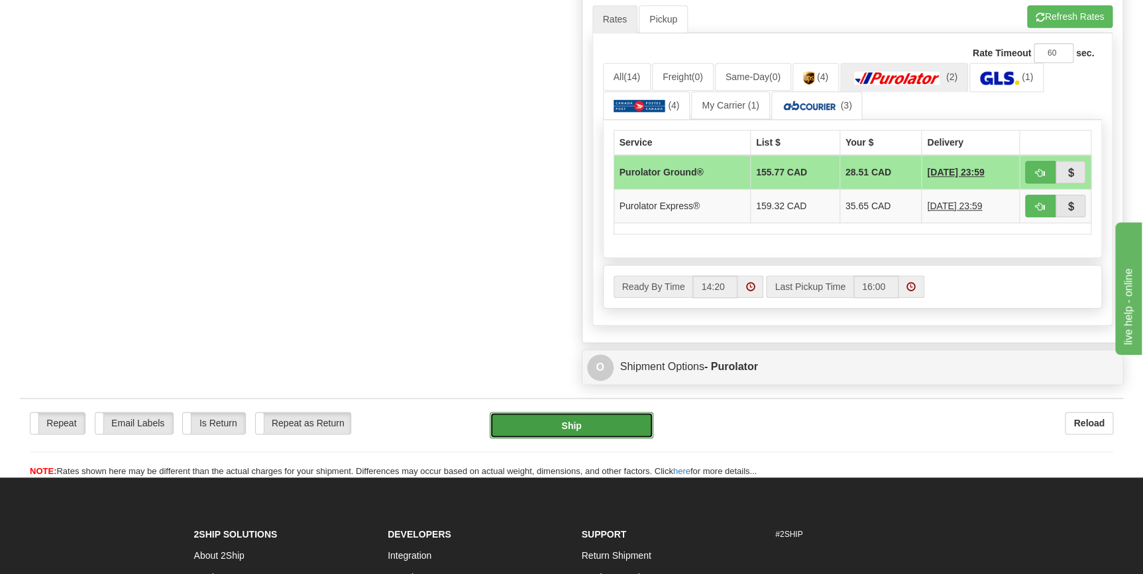
click at [618, 419] on button "Ship" at bounding box center [572, 425] width 164 height 26
type input "260"
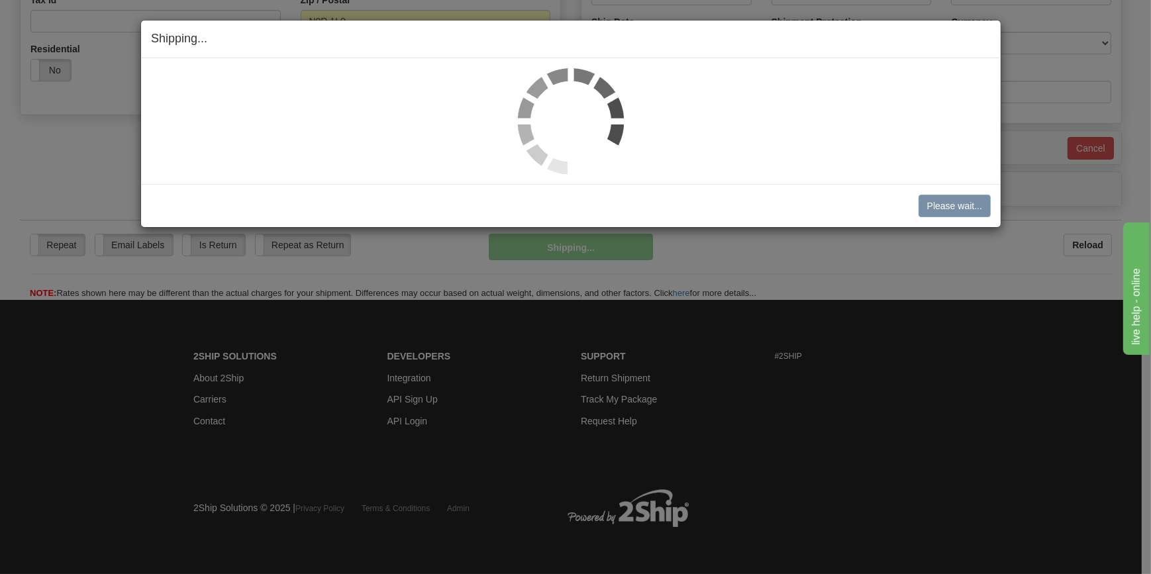
scroll to position [431, 0]
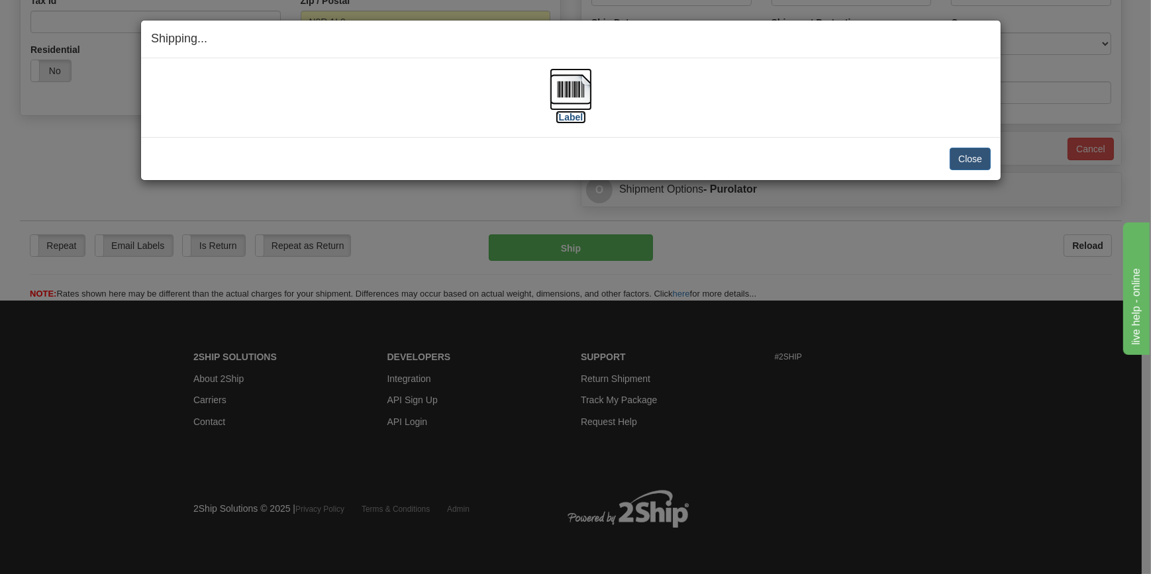
click at [582, 118] on label "[Label]" at bounding box center [571, 117] width 30 height 13
click at [970, 157] on button "Close" at bounding box center [970, 159] width 41 height 23
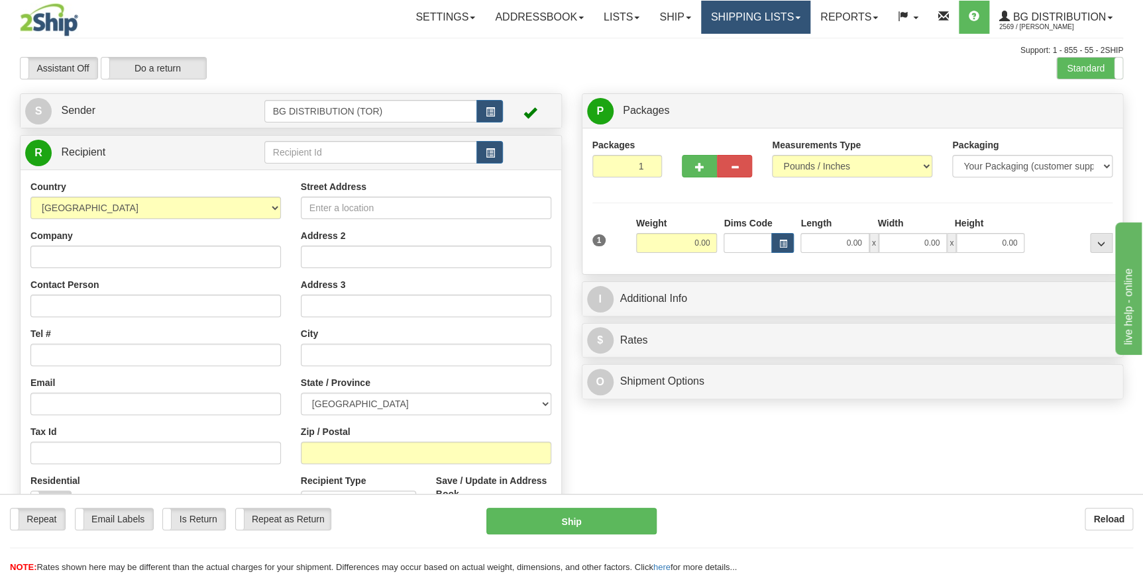
click at [735, 14] on link "Shipping lists" at bounding box center [755, 17] width 109 height 33
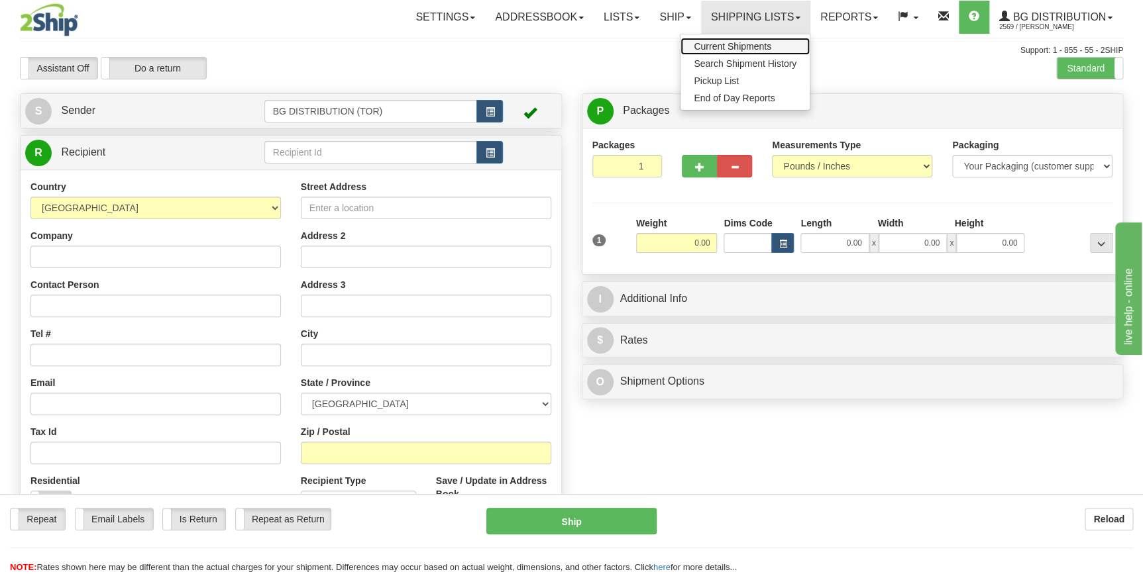
click at [722, 44] on span "Current Shipments" at bounding box center [733, 46] width 78 height 11
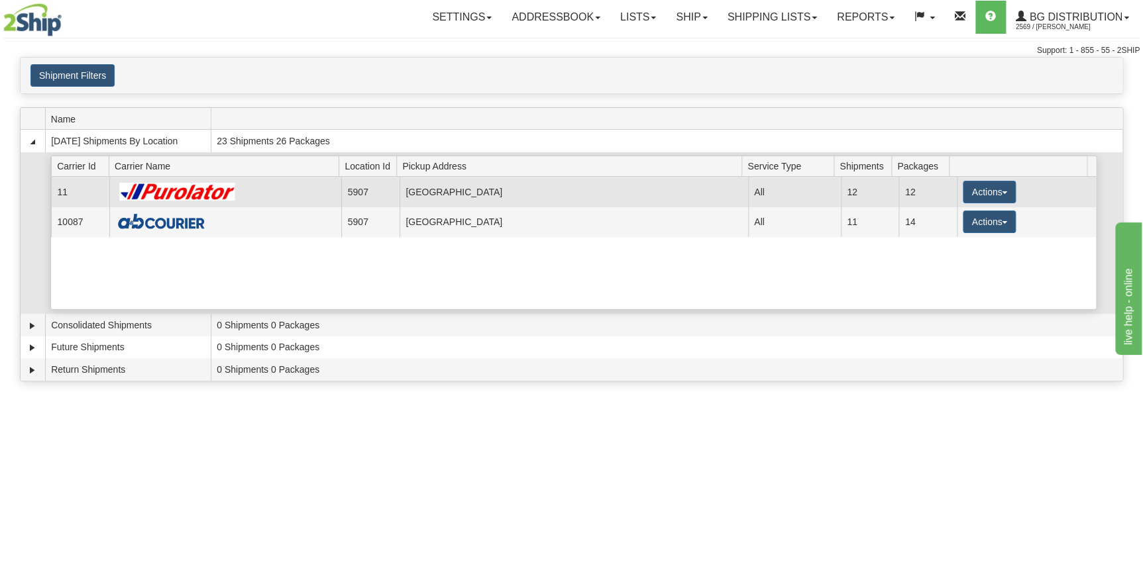
click at [232, 189] on img at bounding box center [177, 192] width 125 height 18
click at [966, 191] on button "Actions" at bounding box center [989, 192] width 53 height 23
click at [822, 193] on td "All" at bounding box center [794, 192] width 93 height 30
click at [335, 189] on td at bounding box center [225, 192] width 232 height 30
click at [980, 185] on button "Actions" at bounding box center [989, 192] width 53 height 23
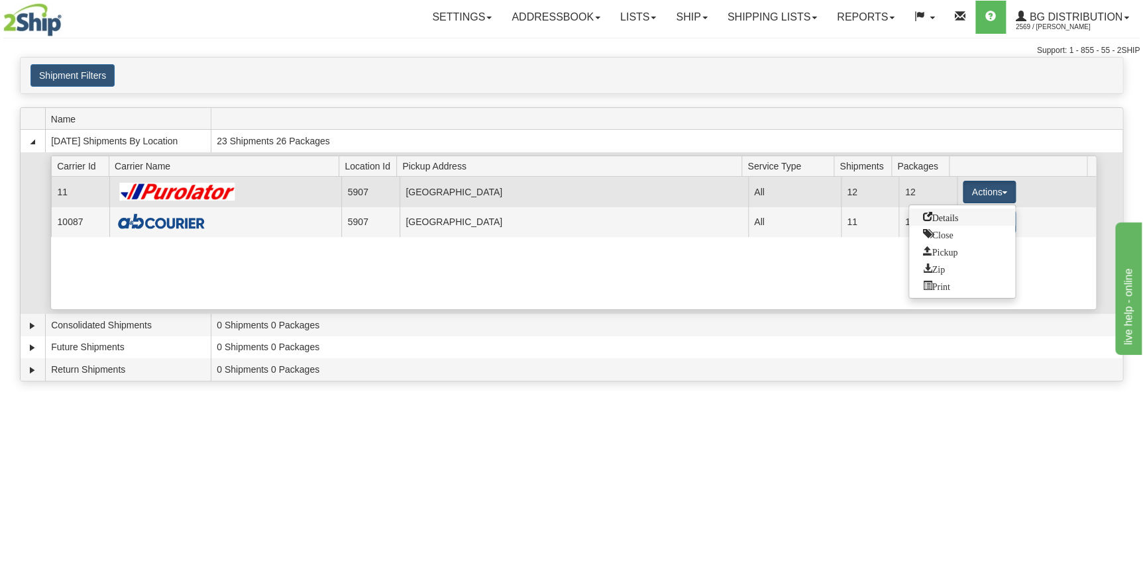
click at [946, 217] on span "Details" at bounding box center [940, 216] width 36 height 9
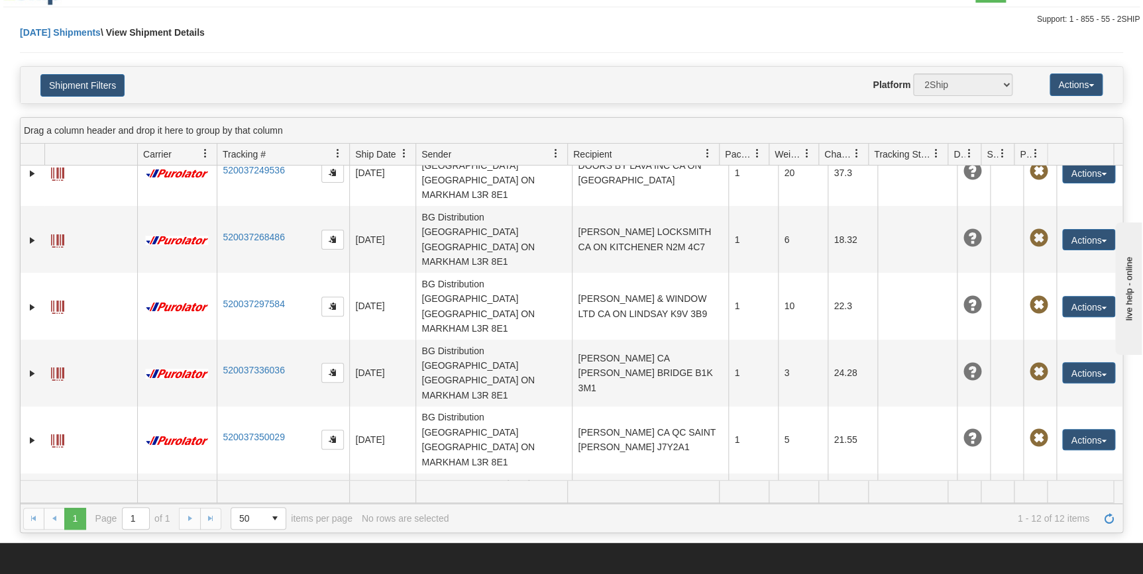
scroll to position [60, 0]
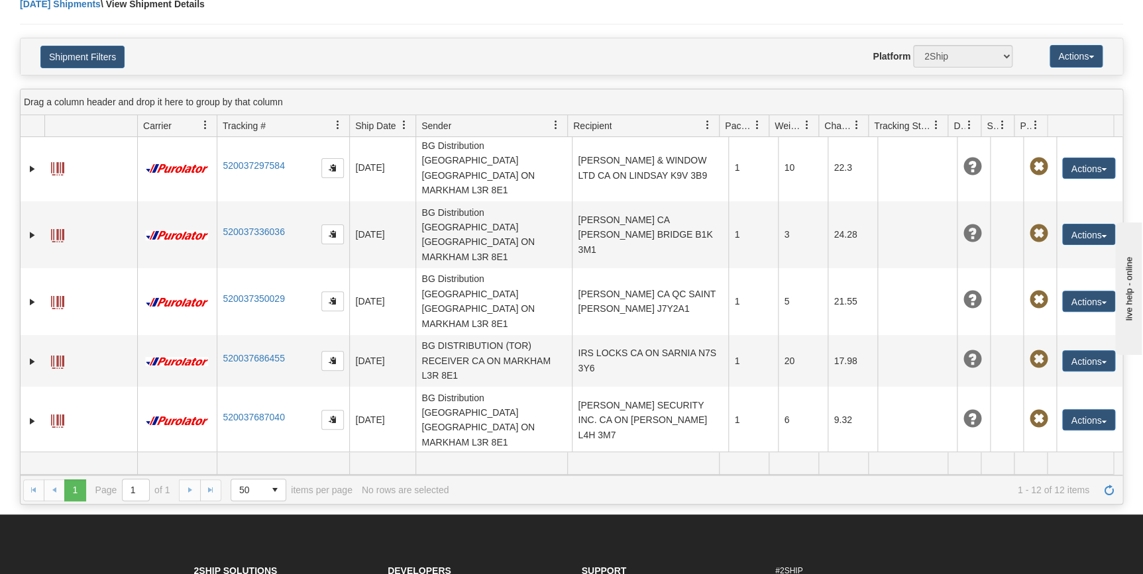
scroll to position [280, 0]
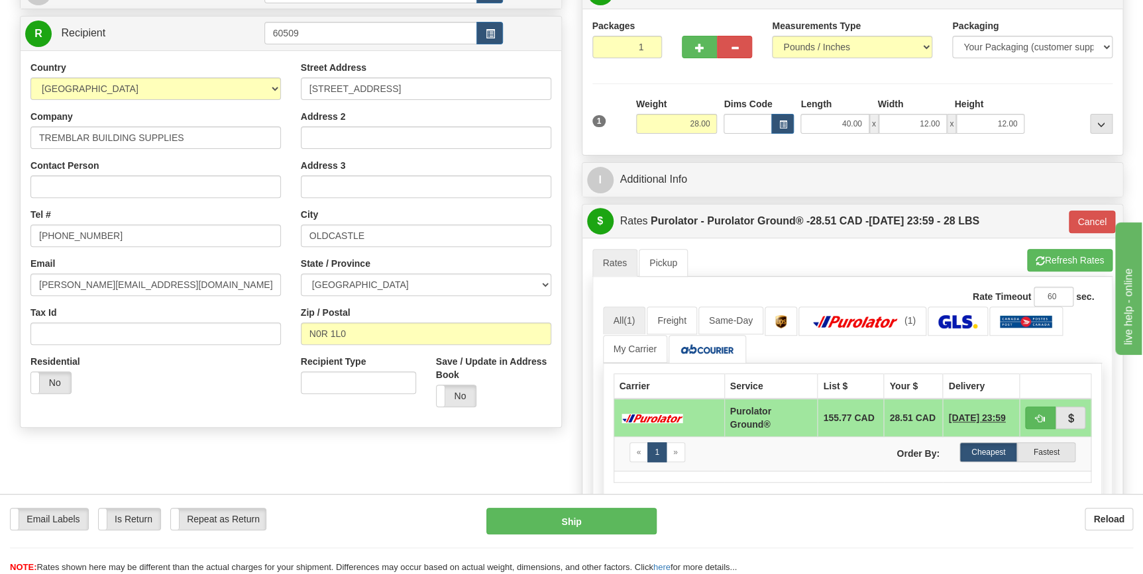
scroll to position [120, 0]
click at [1081, 217] on button "Cancel" at bounding box center [1092, 221] width 46 height 23
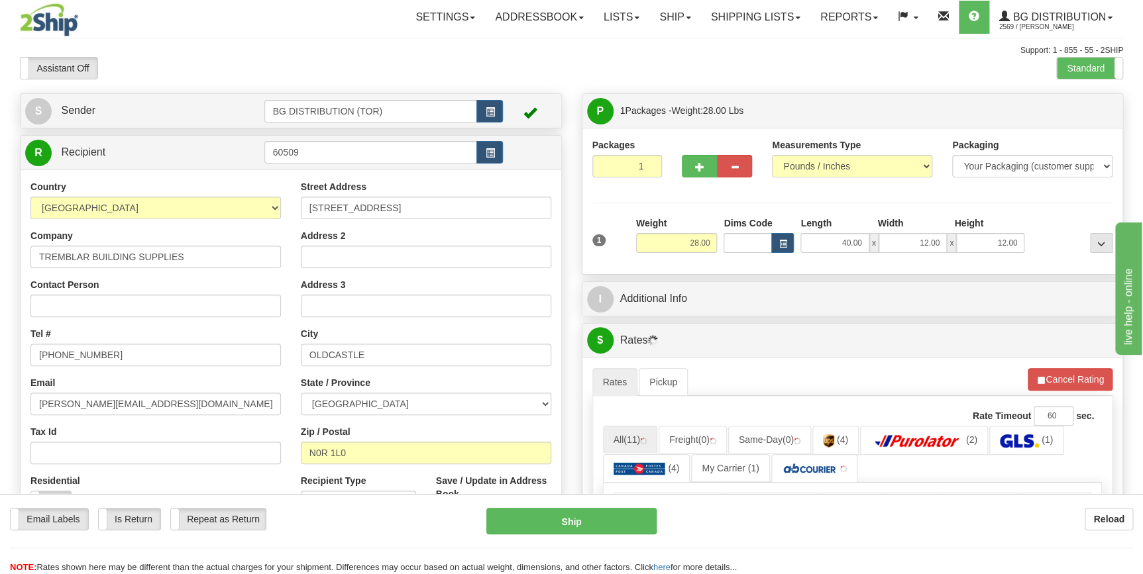
scroll to position [0, 0]
click at [699, 164] on span "button" at bounding box center [699, 167] width 9 height 9
type input "3"
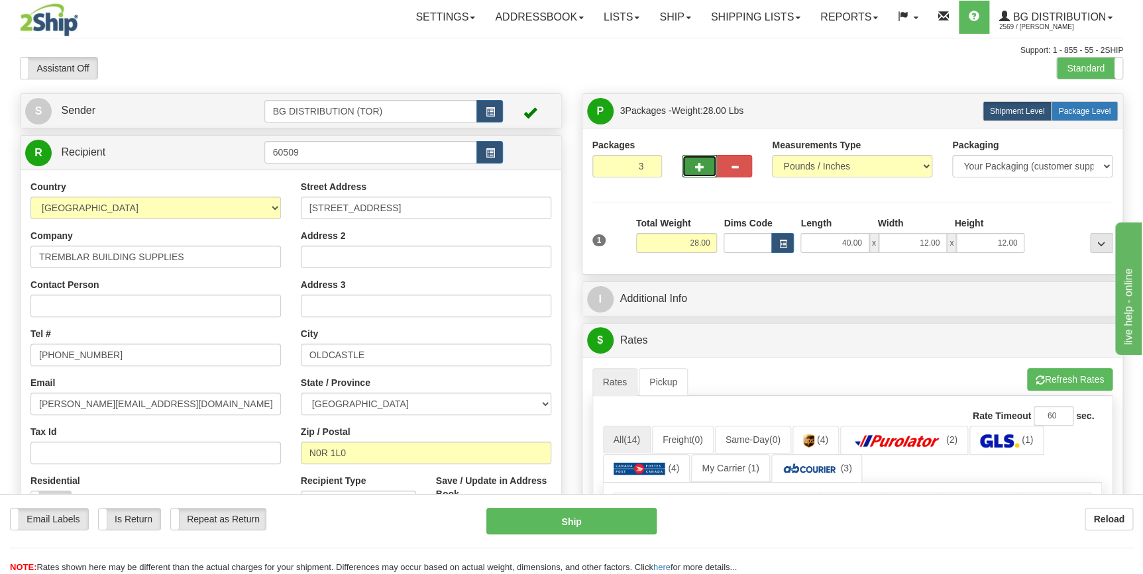
click at [1077, 114] on span "Package Level" at bounding box center [1084, 111] width 52 height 9
radio input "true"
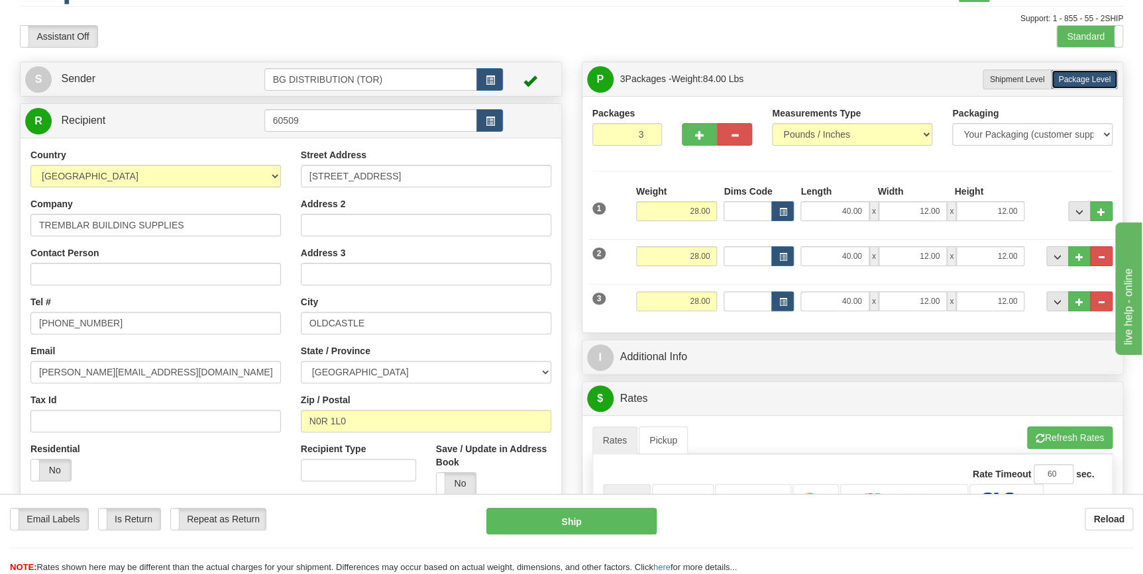
scroll to position [60, 0]
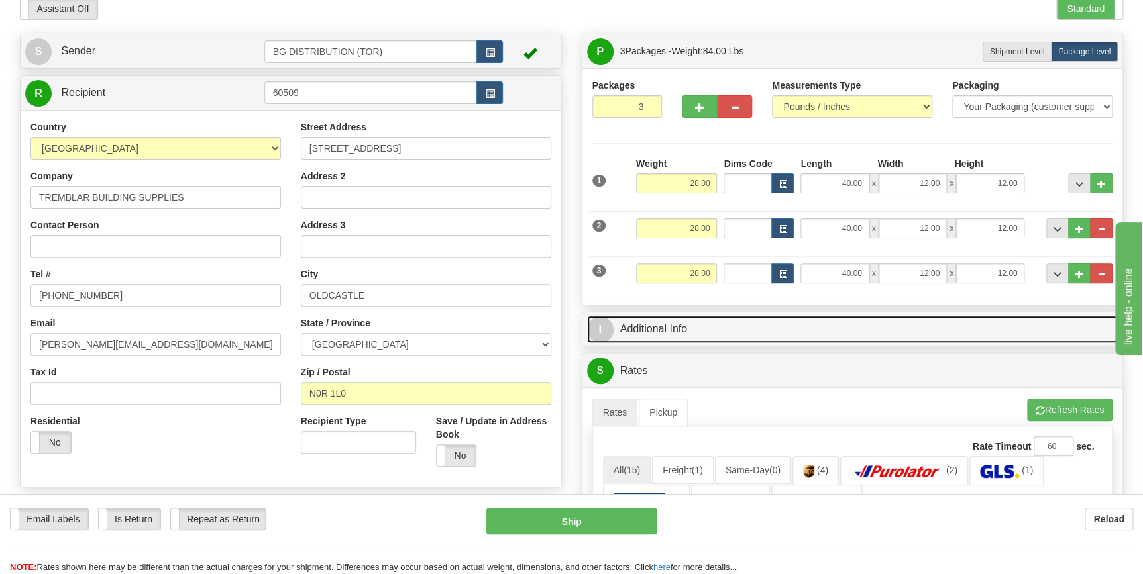
click at [768, 330] on link "I Additional Info" at bounding box center [852, 329] width 531 height 27
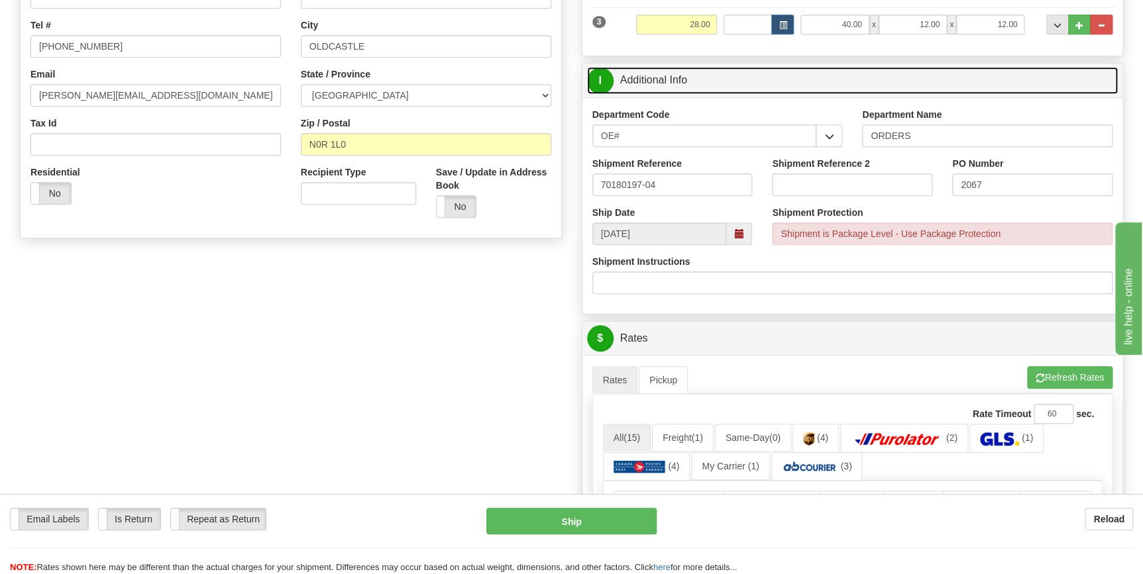
scroll to position [421, 0]
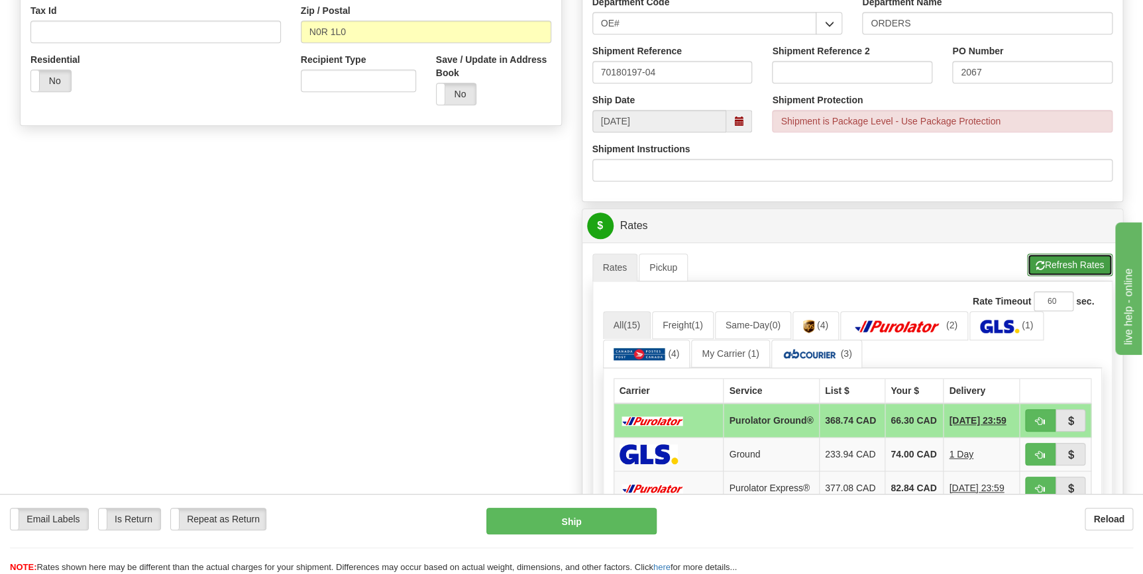
click at [1053, 256] on button "Refresh Rates" at bounding box center [1069, 265] width 85 height 23
click at [833, 355] on img at bounding box center [810, 354] width 56 height 13
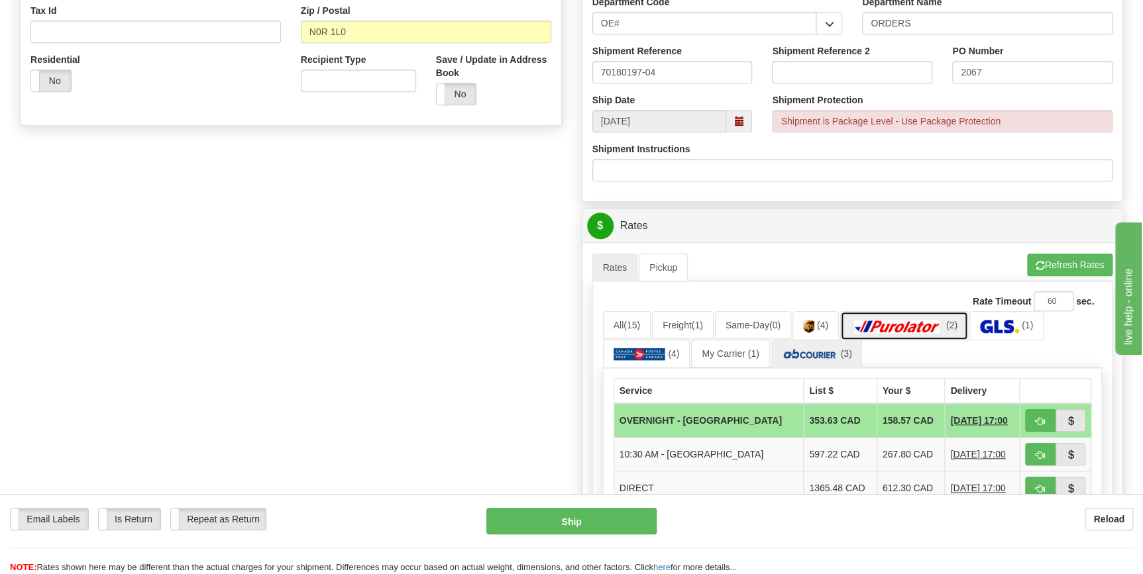
click at [892, 332] on img at bounding box center [897, 326] width 93 height 13
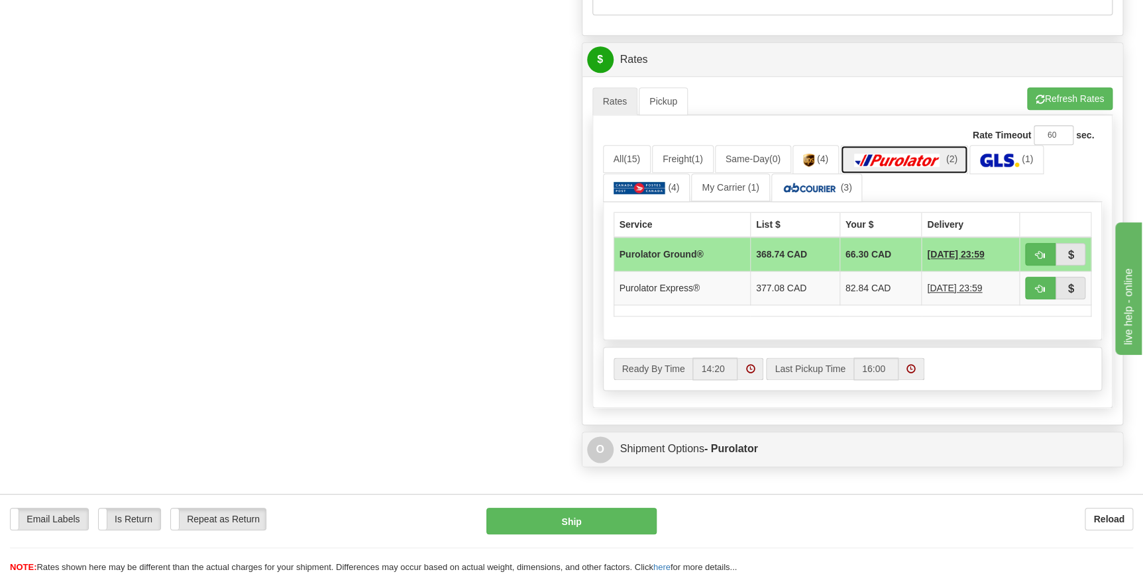
scroll to position [602, 0]
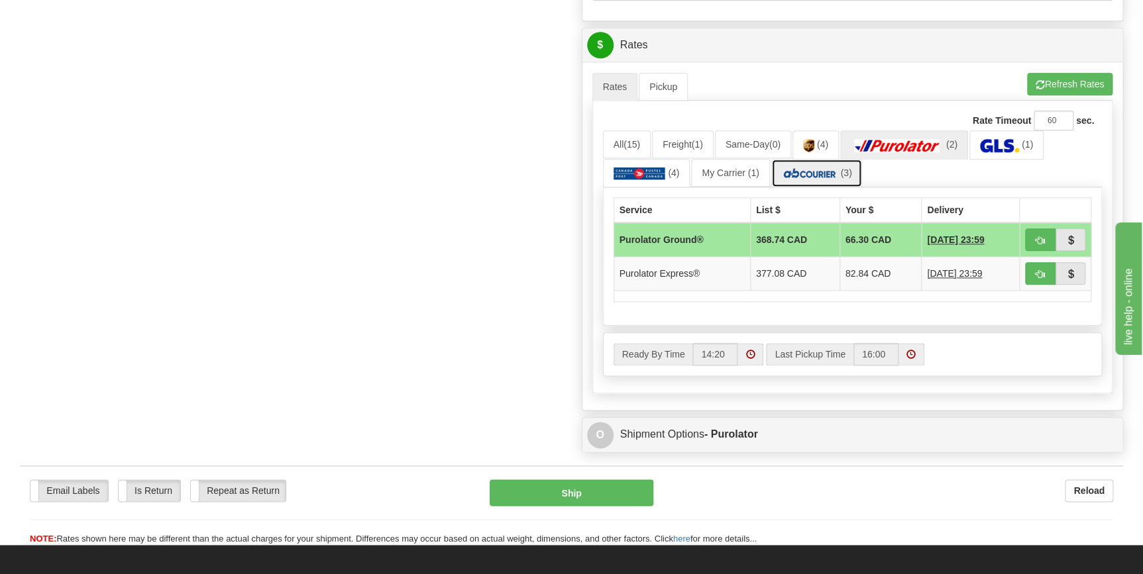
click at [829, 175] on img at bounding box center [810, 173] width 56 height 13
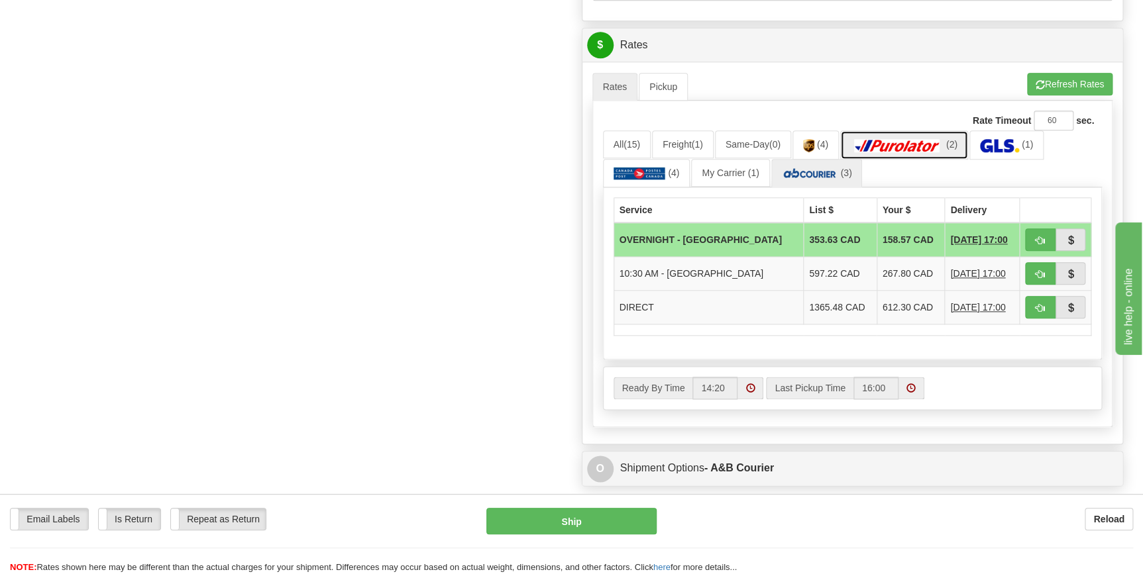
click at [894, 142] on img at bounding box center [897, 145] width 93 height 13
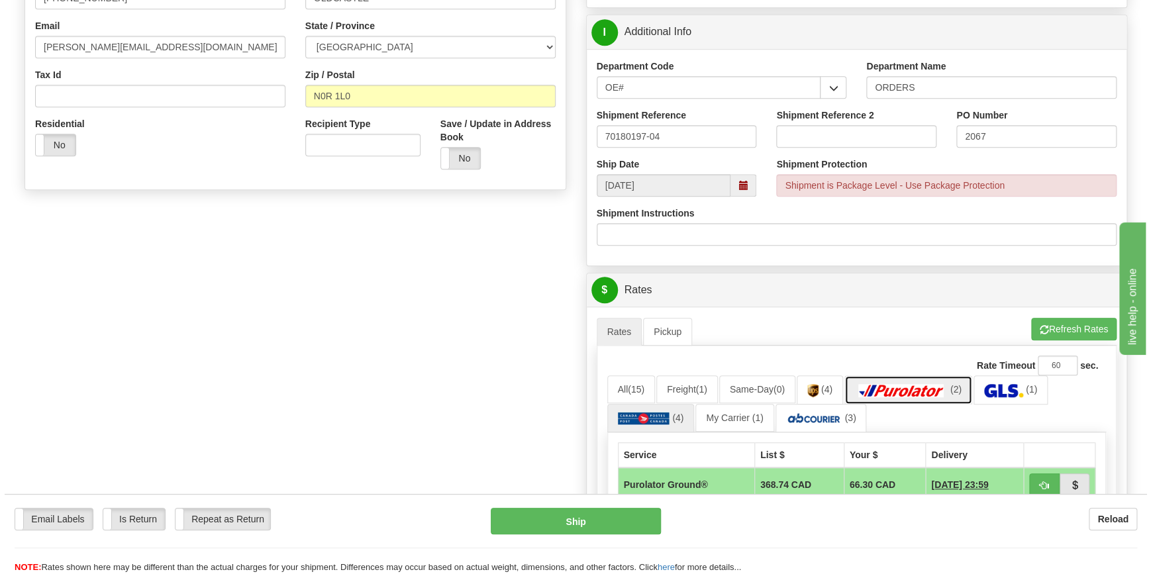
scroll to position [482, 0]
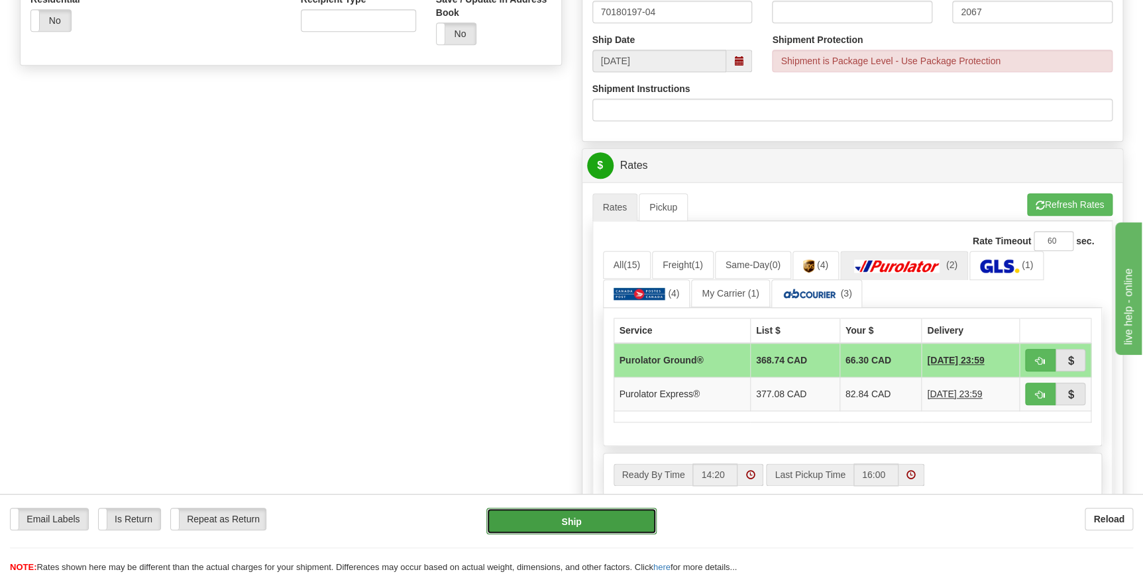
click at [598, 526] on button "Ship" at bounding box center [571, 521] width 170 height 26
type input "260"
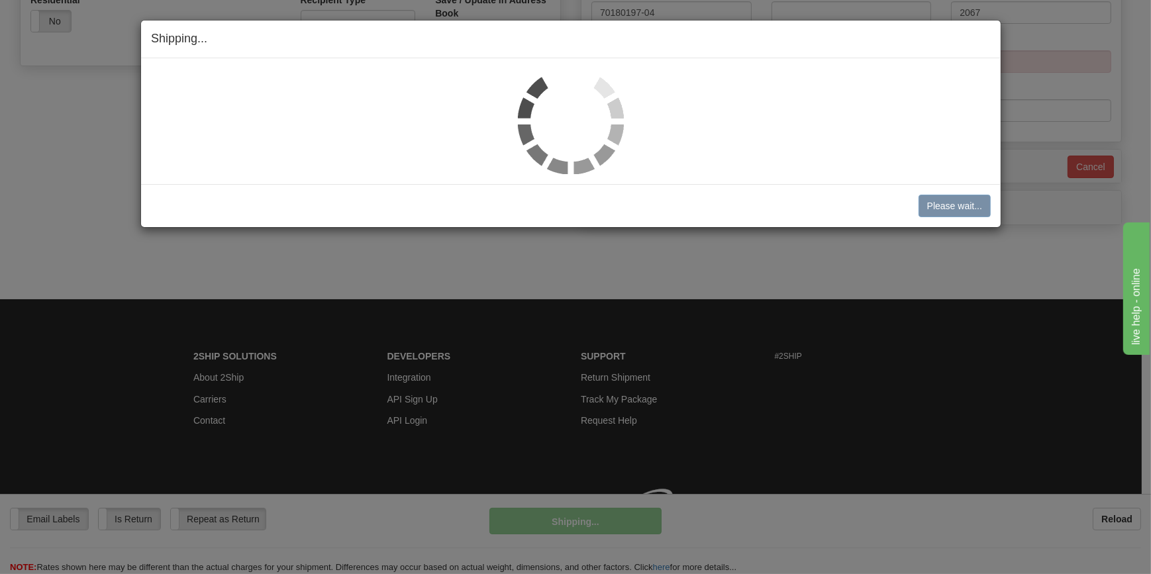
scroll to position [480, 0]
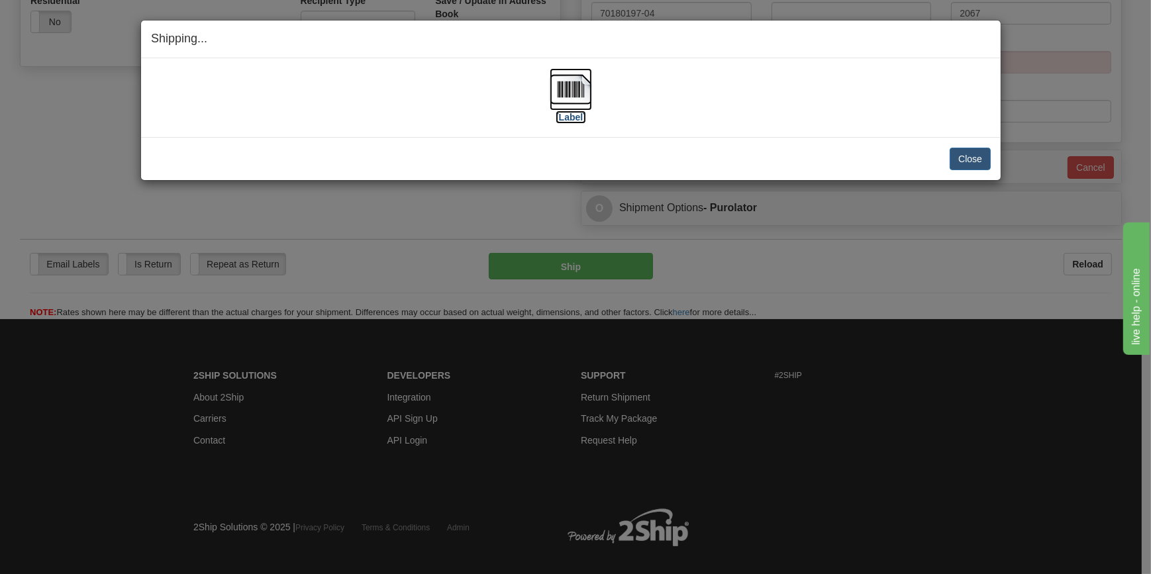
click at [557, 102] on img at bounding box center [571, 89] width 42 height 42
click at [969, 155] on button "Close" at bounding box center [970, 159] width 41 height 23
